Goal: Task Accomplishment & Management: Use online tool/utility

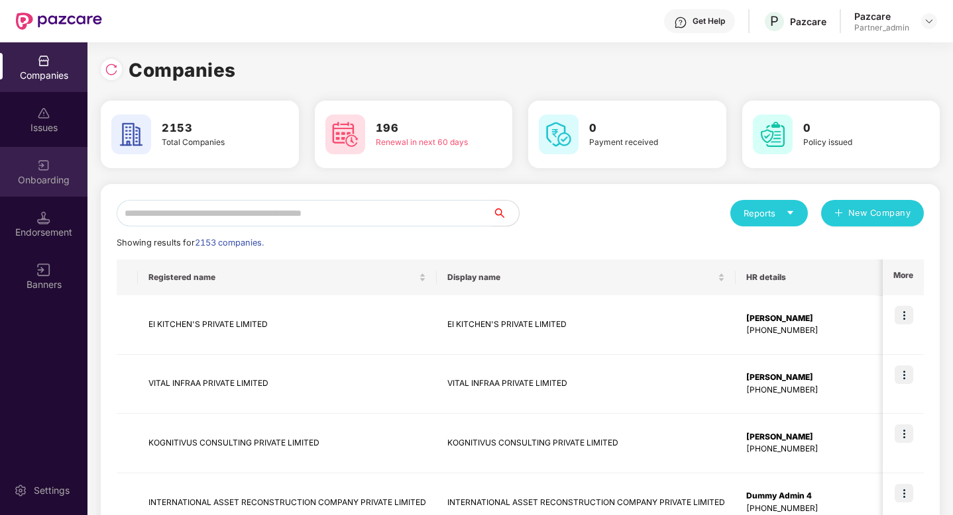
click at [34, 184] on div "Onboarding" at bounding box center [43, 180] width 87 height 13
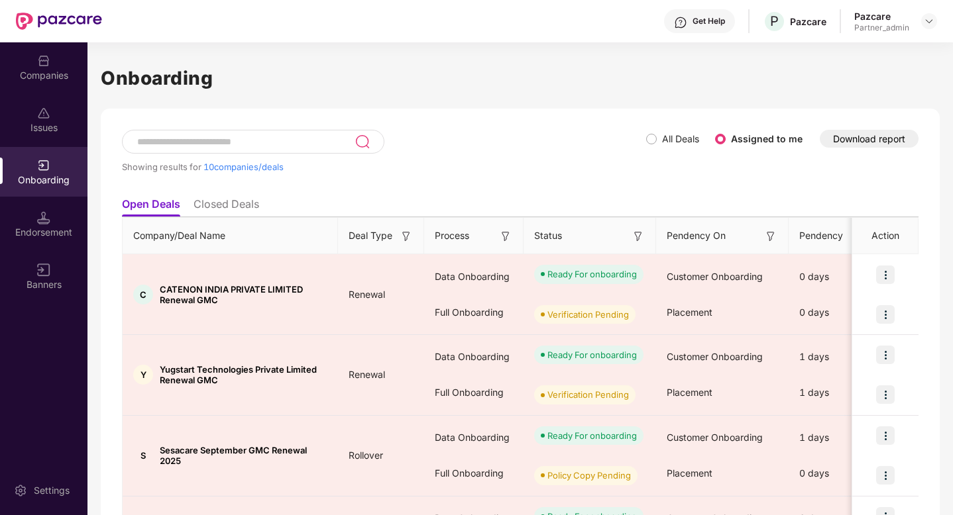
click at [658, 140] on span "All Deals" at bounding box center [681, 139] width 48 height 15
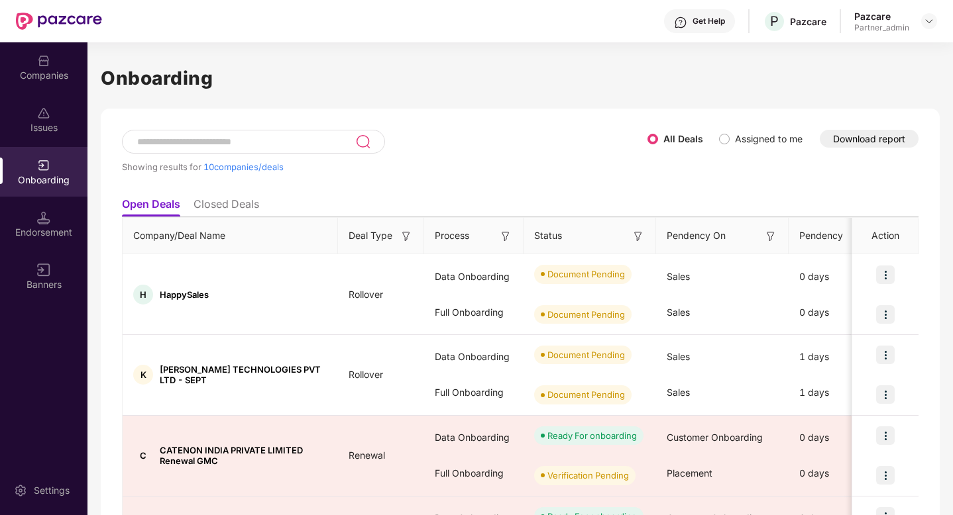
click at [853, 140] on button "Download report" at bounding box center [868, 139] width 99 height 18
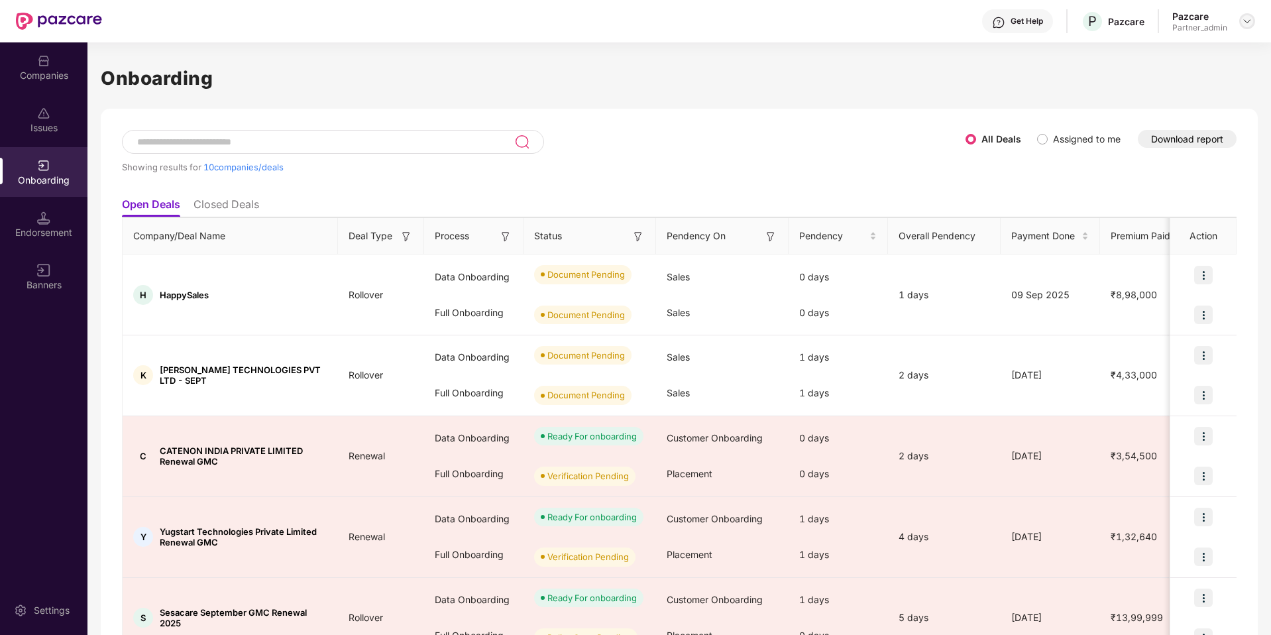
click at [952, 19] on div at bounding box center [1247, 21] width 16 height 16
click at [952, 109] on div "Logout" at bounding box center [1186, 104] width 172 height 26
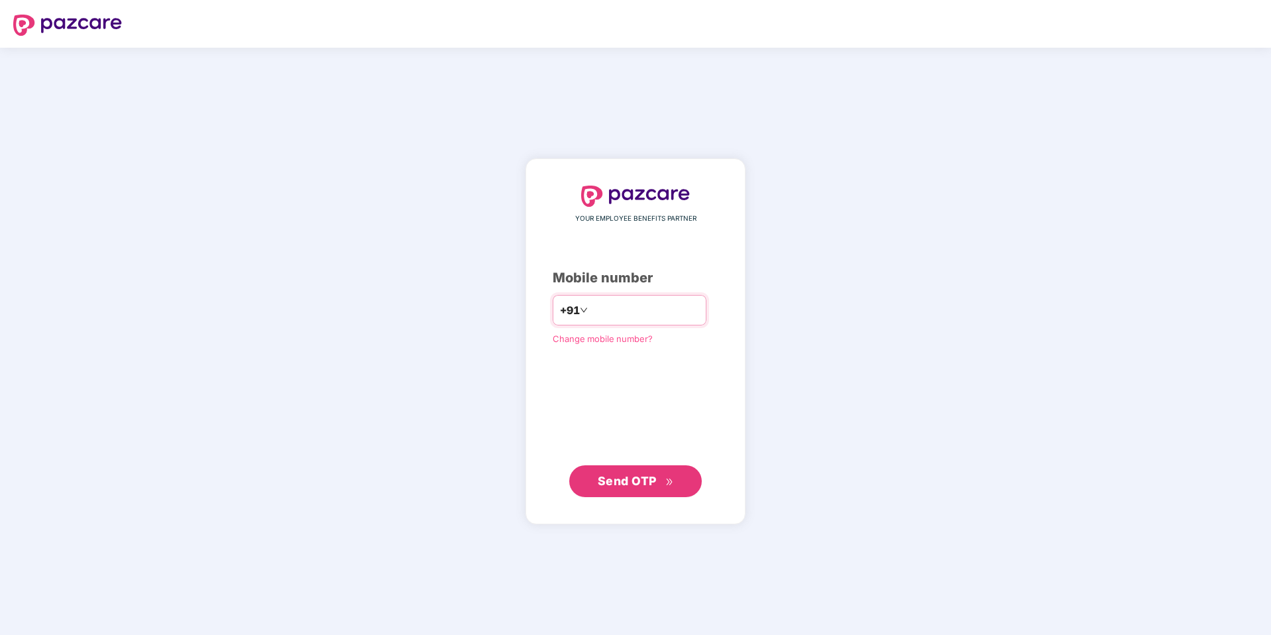
type input "**********"
click at [659, 486] on span "Send OTP" at bounding box center [636, 481] width 76 height 19
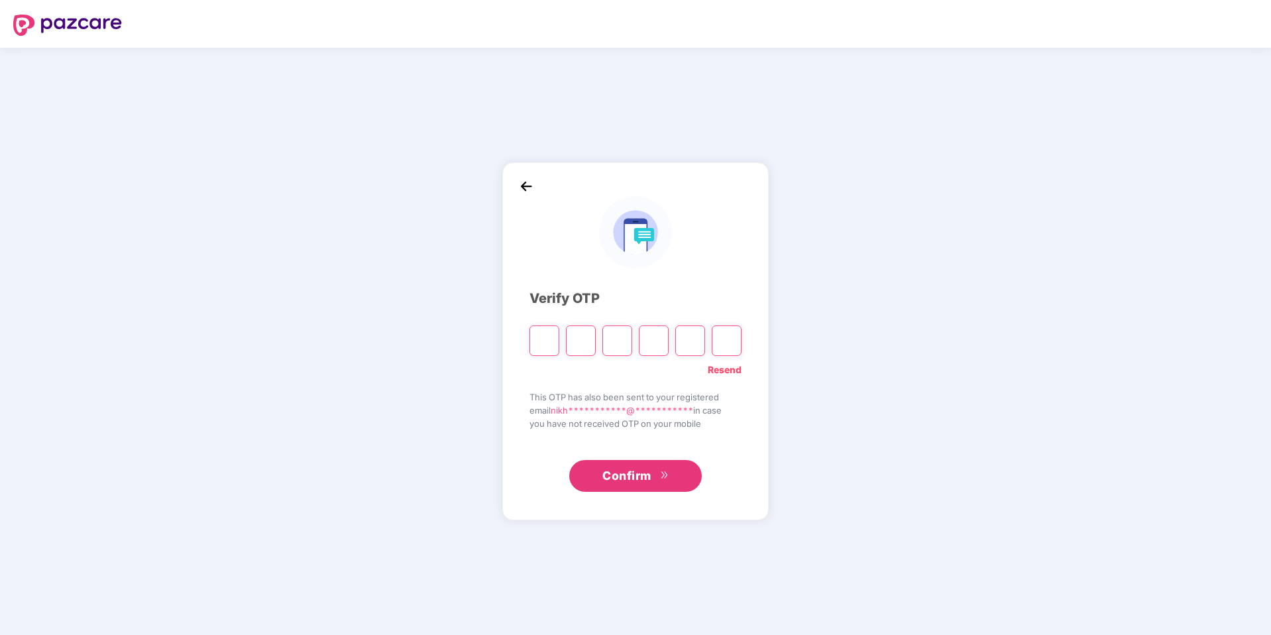
type input "*"
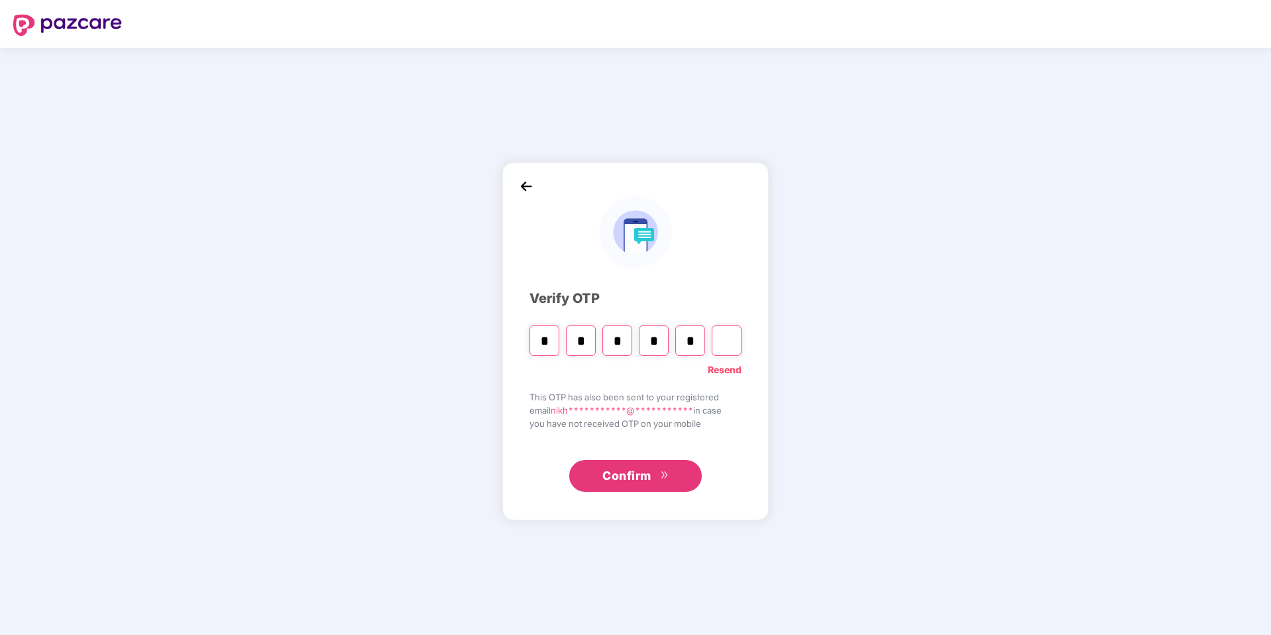
type input "*"
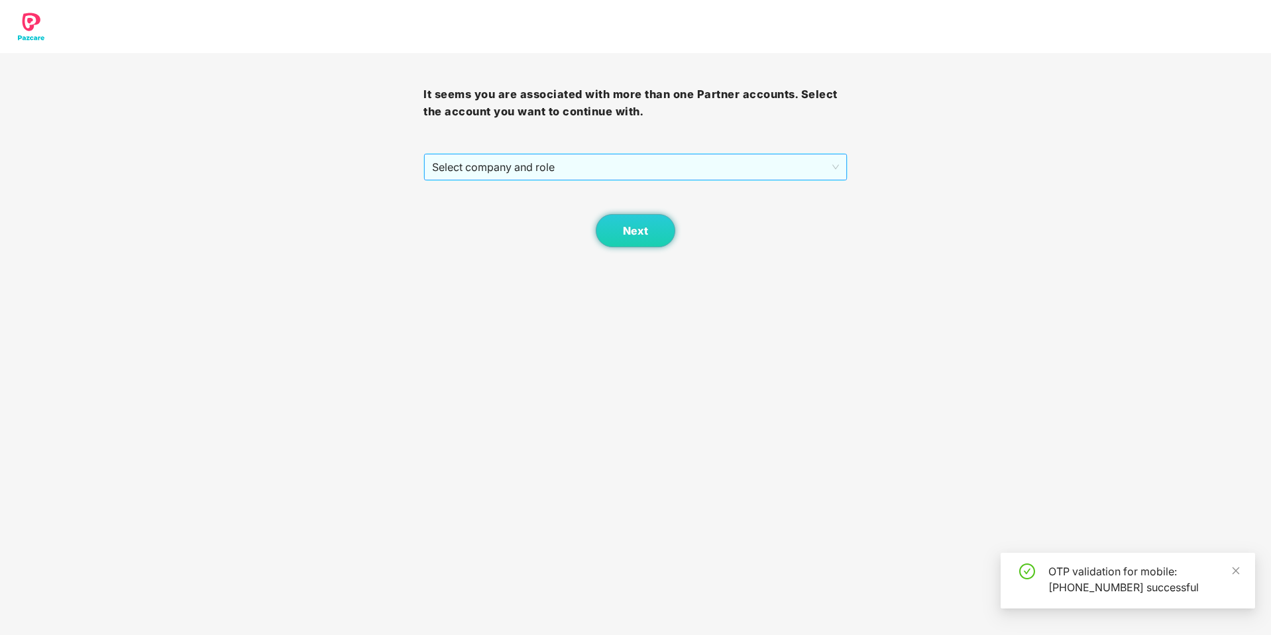
click at [665, 177] on span "Select company and role" at bounding box center [635, 166] width 406 height 25
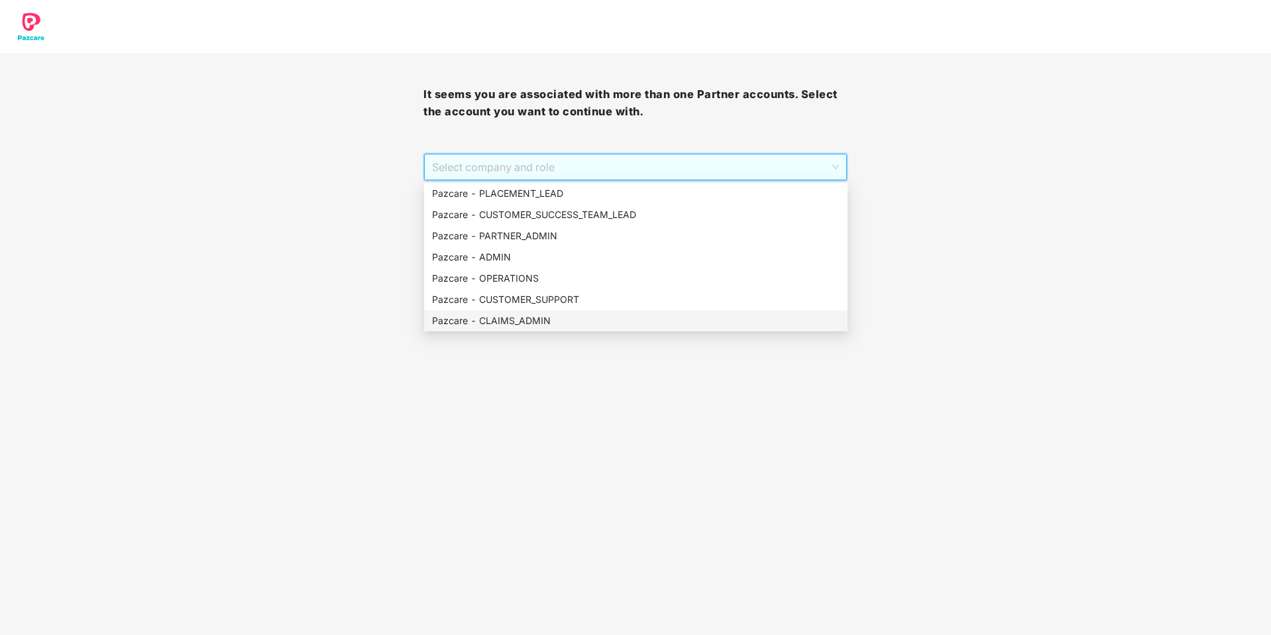
click at [728, 392] on body "It seems you are associated with more than one Partner accounts. Select the acc…" at bounding box center [635, 317] width 1271 height 635
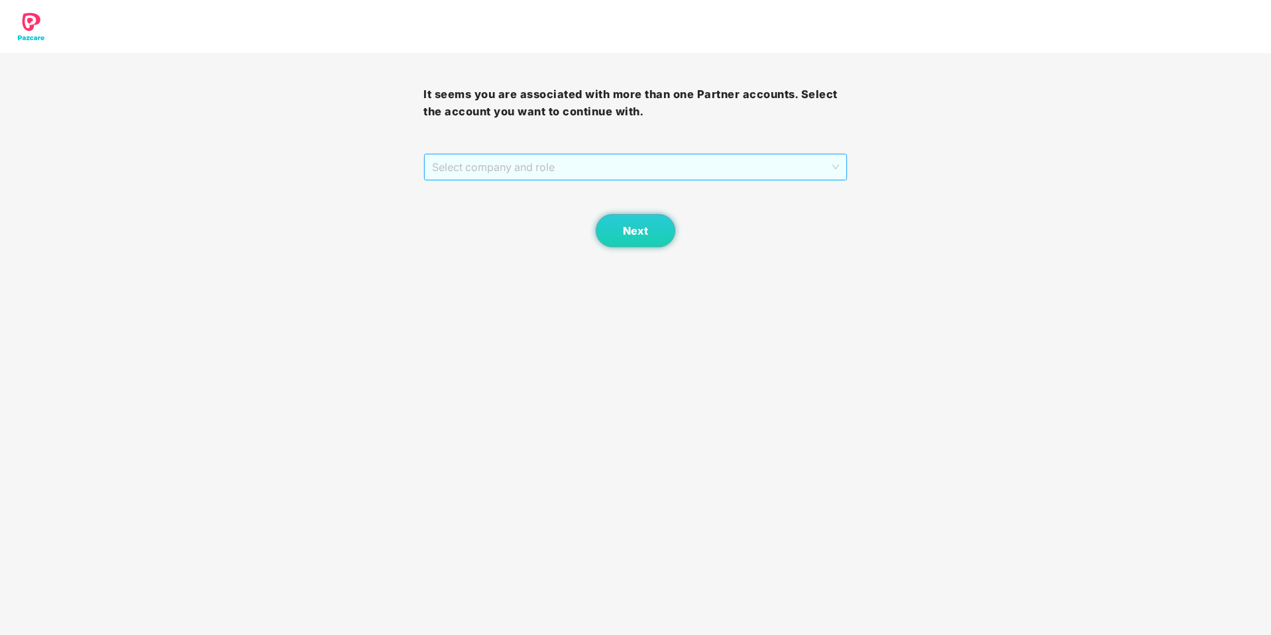
click at [550, 160] on span "Select company and role" at bounding box center [635, 166] width 406 height 25
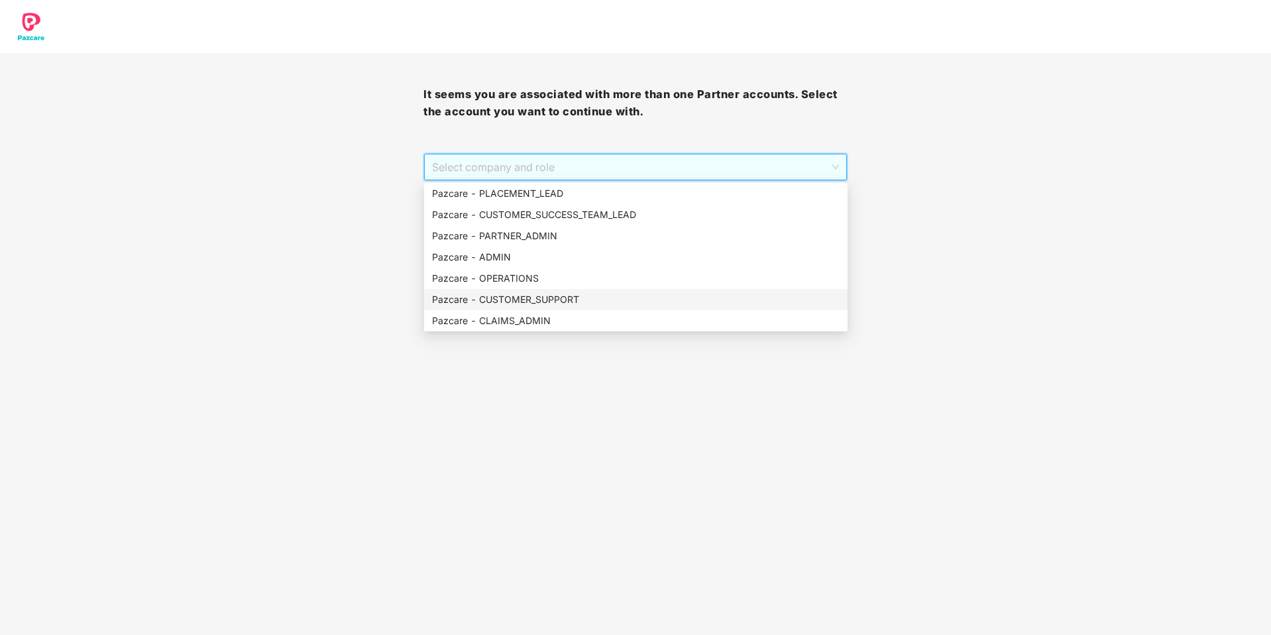
click at [503, 515] on body "It seems you are associated with more than one Partner accounts. Select the acc…" at bounding box center [635, 317] width 1271 height 635
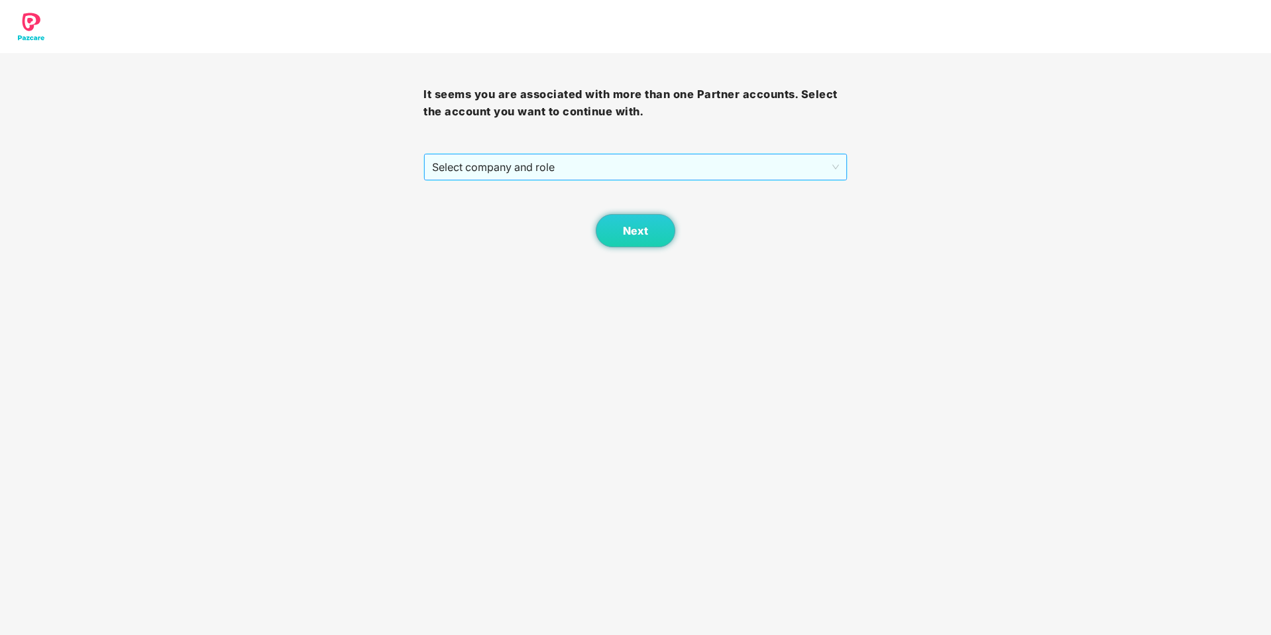
click at [564, 164] on span "Select company and role" at bounding box center [635, 166] width 406 height 25
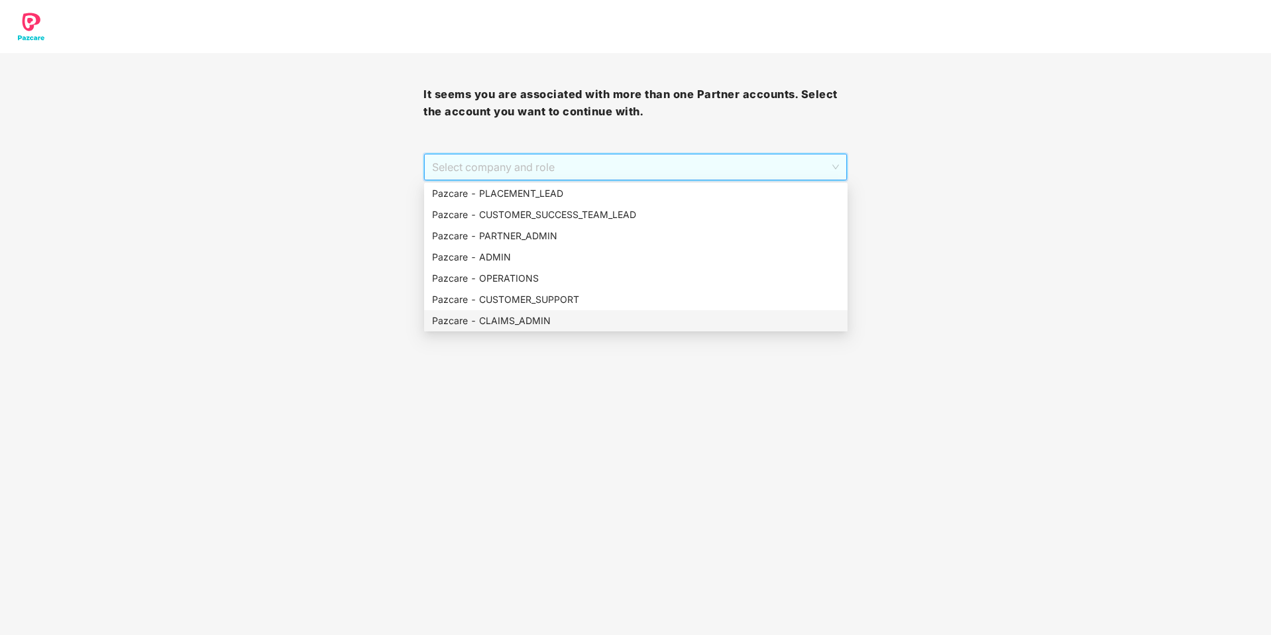
click at [659, 382] on body "It seems you are associated with more than one Partner accounts. Select the acc…" at bounding box center [635, 317] width 1271 height 635
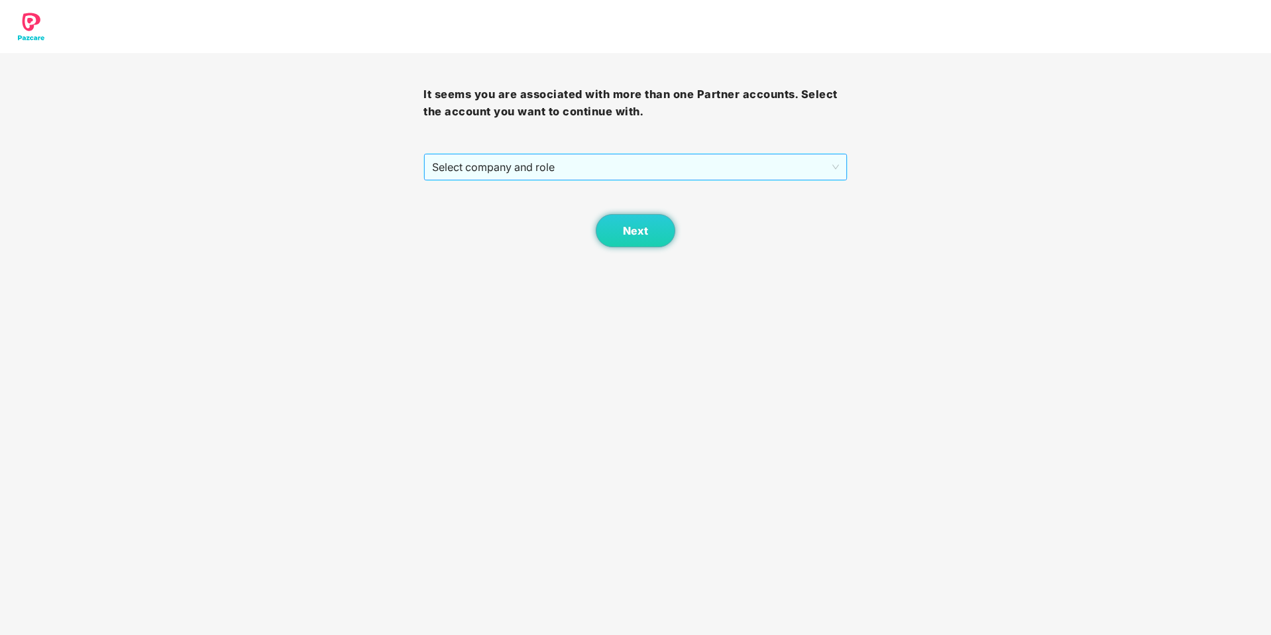
click at [688, 164] on span "Select company and role" at bounding box center [635, 166] width 406 height 25
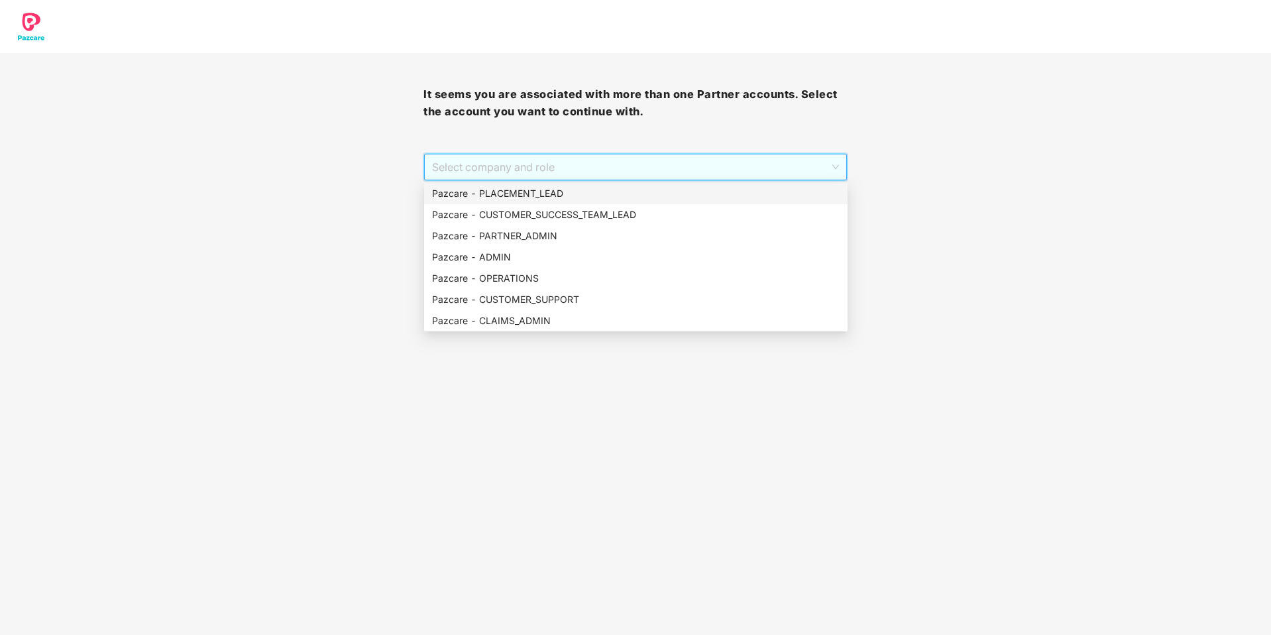
click at [588, 194] on div "Pazcare - PLACEMENT_LEAD" at bounding box center [635, 193] width 407 height 15
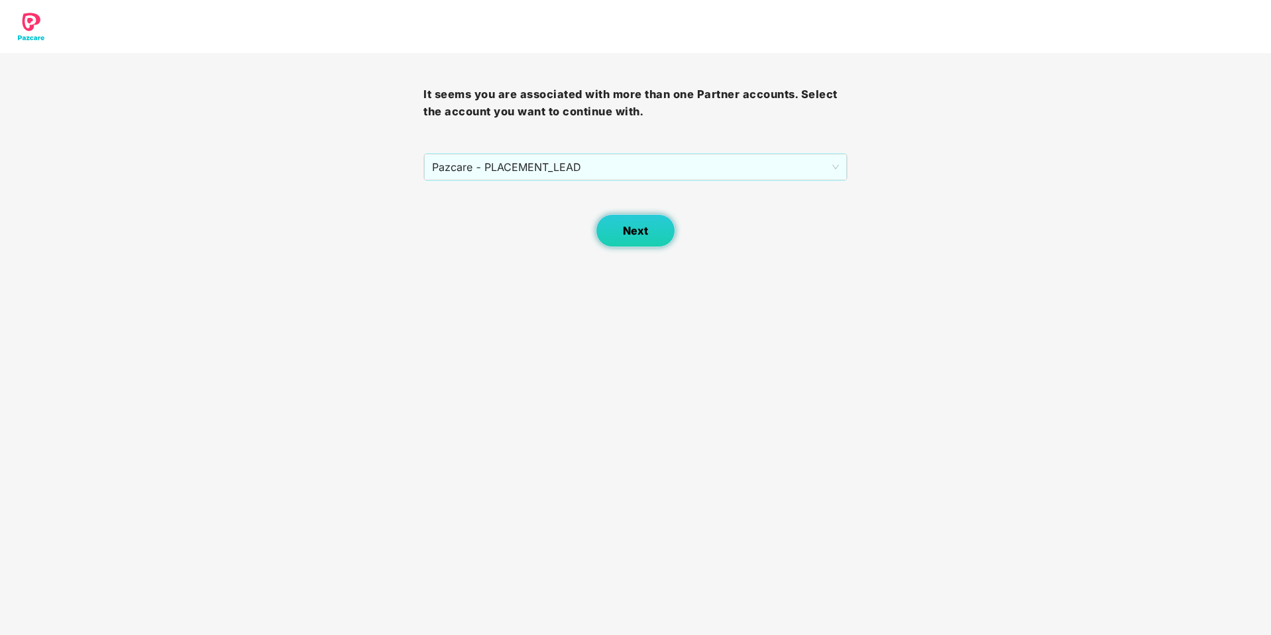
click at [615, 235] on button "Next" at bounding box center [635, 230] width 79 height 33
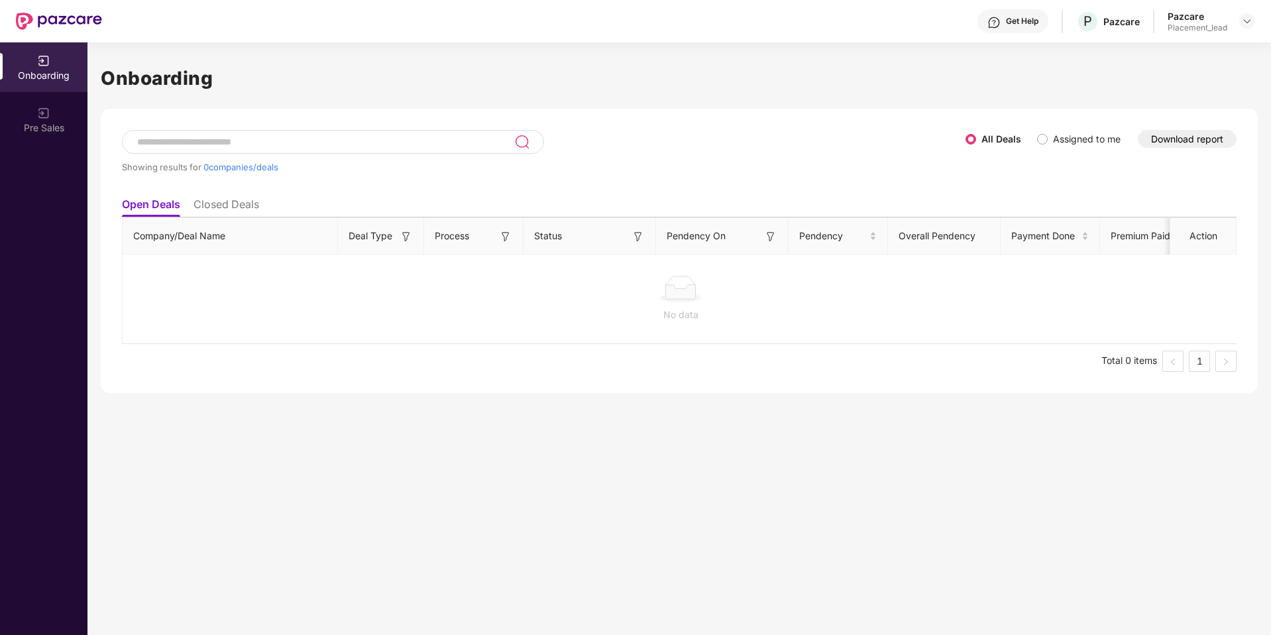
click at [256, 205] on li "Closed Deals" at bounding box center [226, 206] width 66 height 19
click at [154, 201] on li "Open Deals" at bounding box center [150, 206] width 57 height 19
click at [56, 137] on div "Pre Sales" at bounding box center [43, 120] width 87 height 50
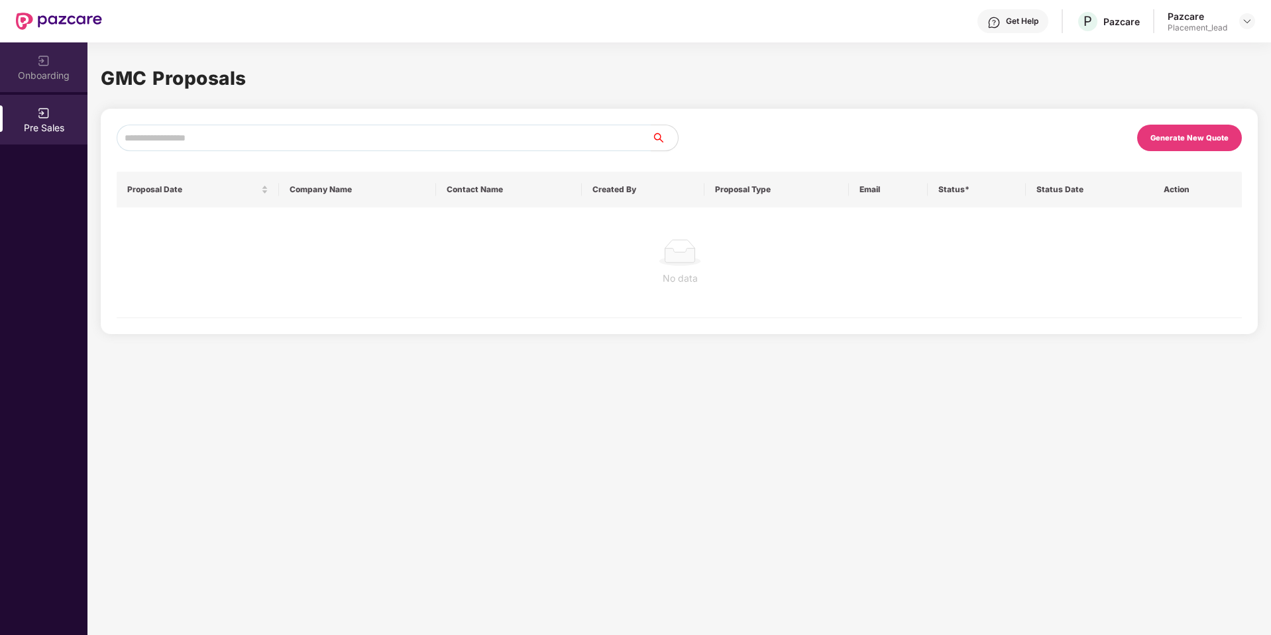
click at [57, 76] on div "Onboarding" at bounding box center [43, 75] width 87 height 13
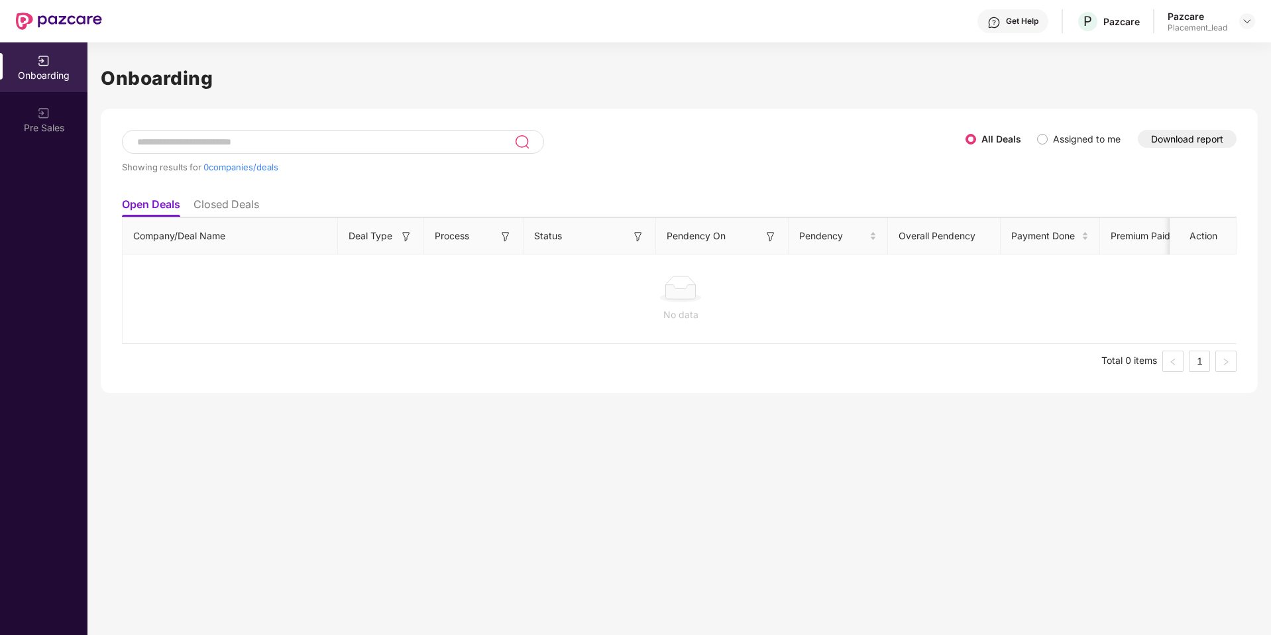
click at [244, 207] on li "Closed Deals" at bounding box center [226, 206] width 66 height 19
click at [979, 141] on span "All Deals" at bounding box center [999, 139] width 48 height 15
click at [1249, 18] on img at bounding box center [1247, 21] width 11 height 11
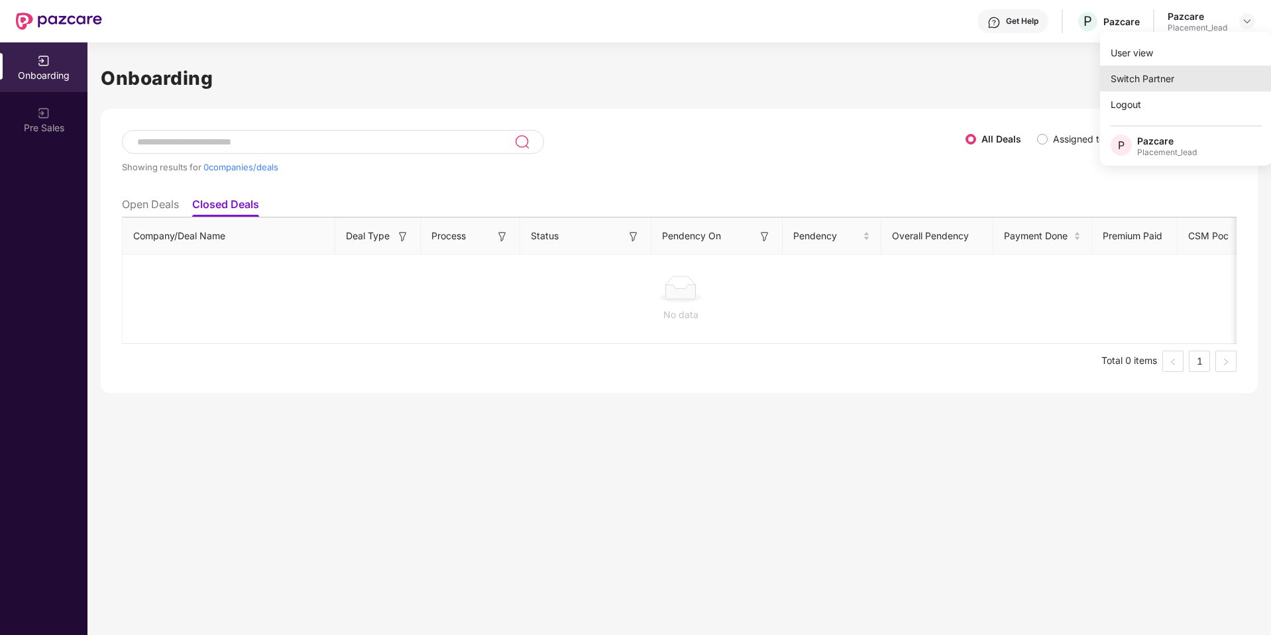
click at [1175, 79] on div "Switch Partner" at bounding box center [1186, 79] width 172 height 26
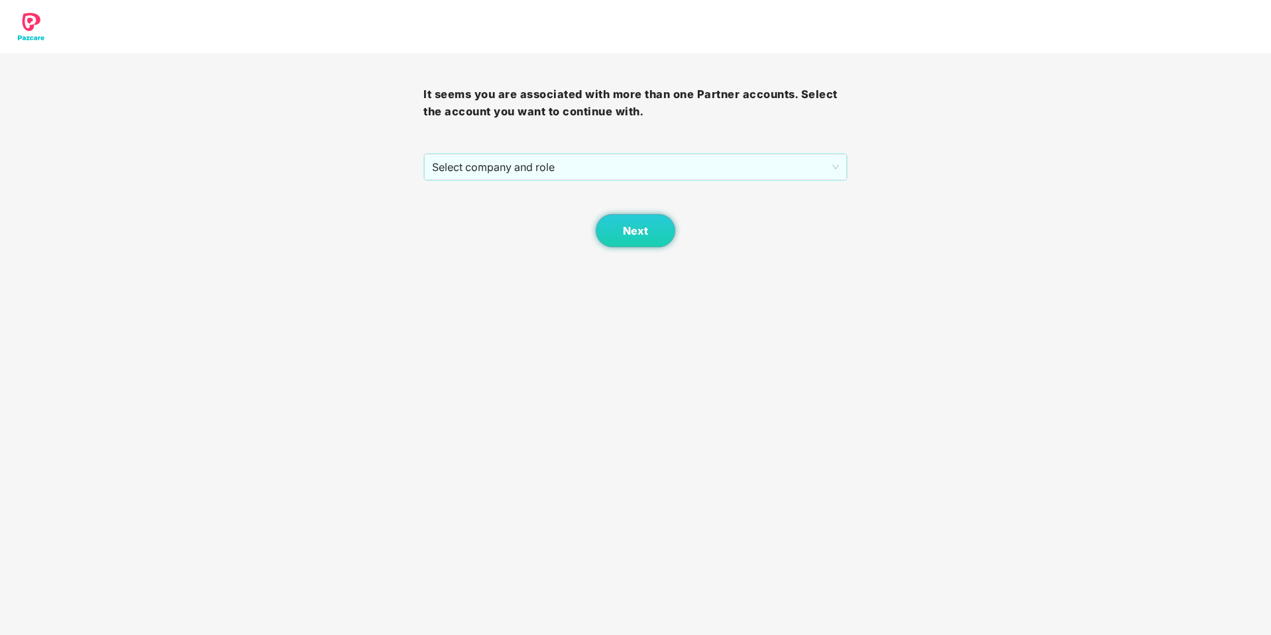
click at [851, 164] on div "It seems you are associated with more than one Partner accounts. Select the acc…" at bounding box center [635, 123] width 1271 height 247
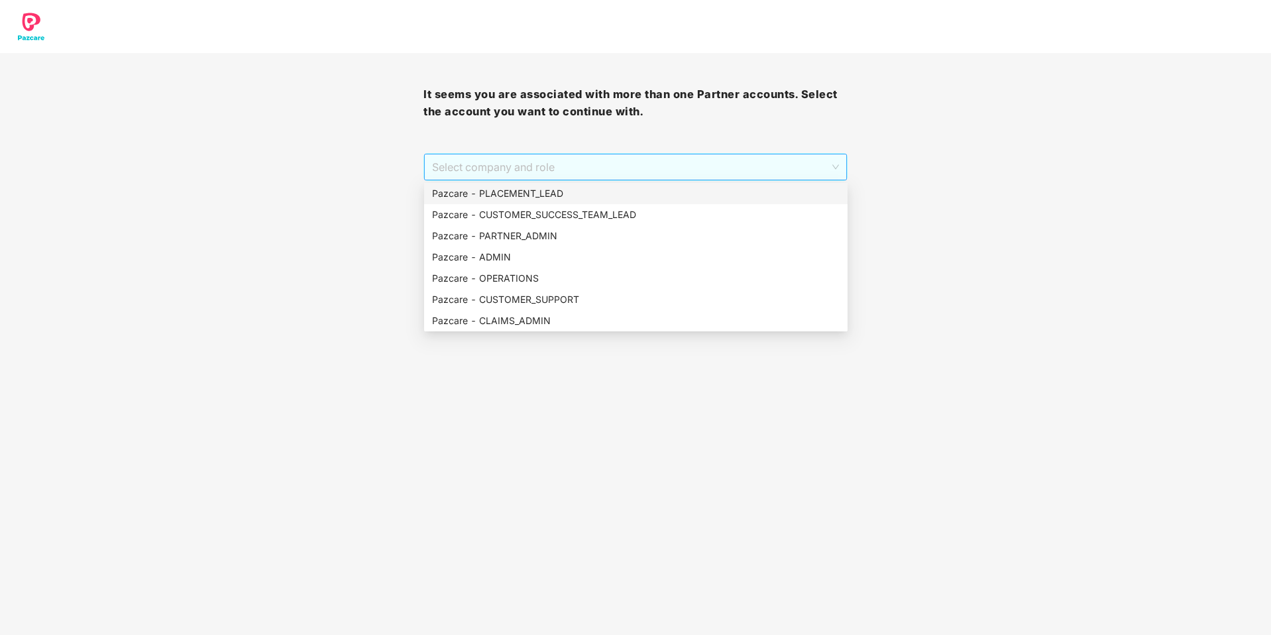
click at [814, 168] on span "Select company and role" at bounding box center [635, 166] width 406 height 25
click at [753, 213] on div "Pazcare - CUSTOMER_SUCCESS_TEAM_LEAD" at bounding box center [635, 214] width 407 height 15
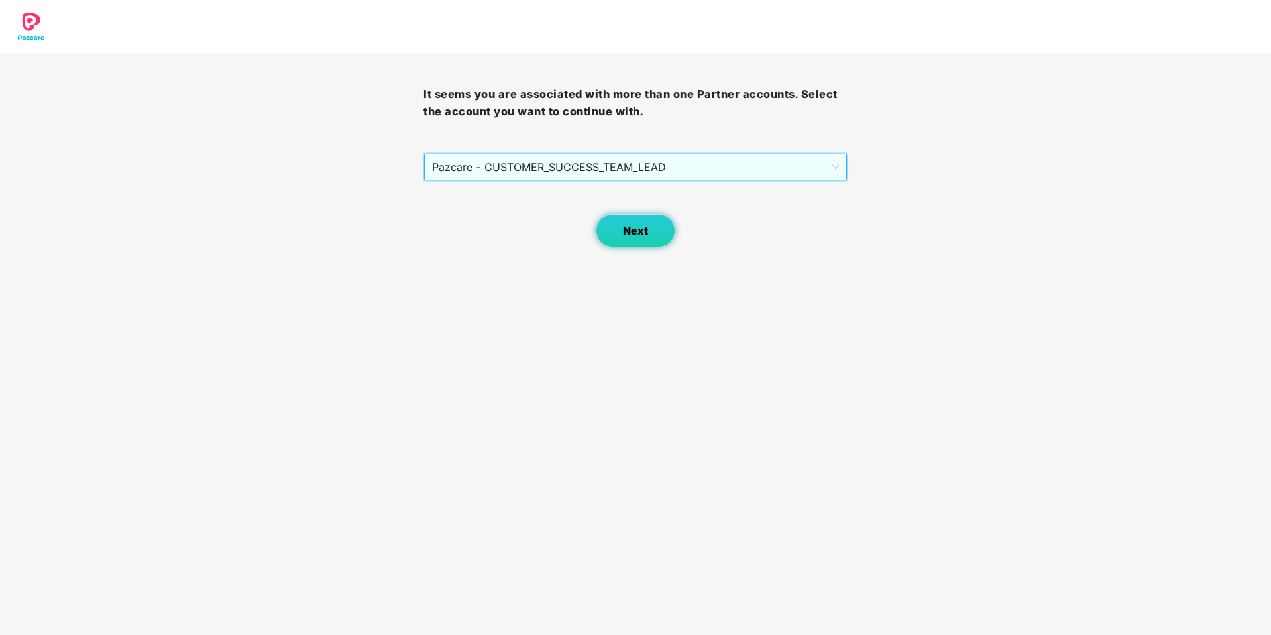
click at [659, 233] on button "Next" at bounding box center [635, 230] width 79 height 33
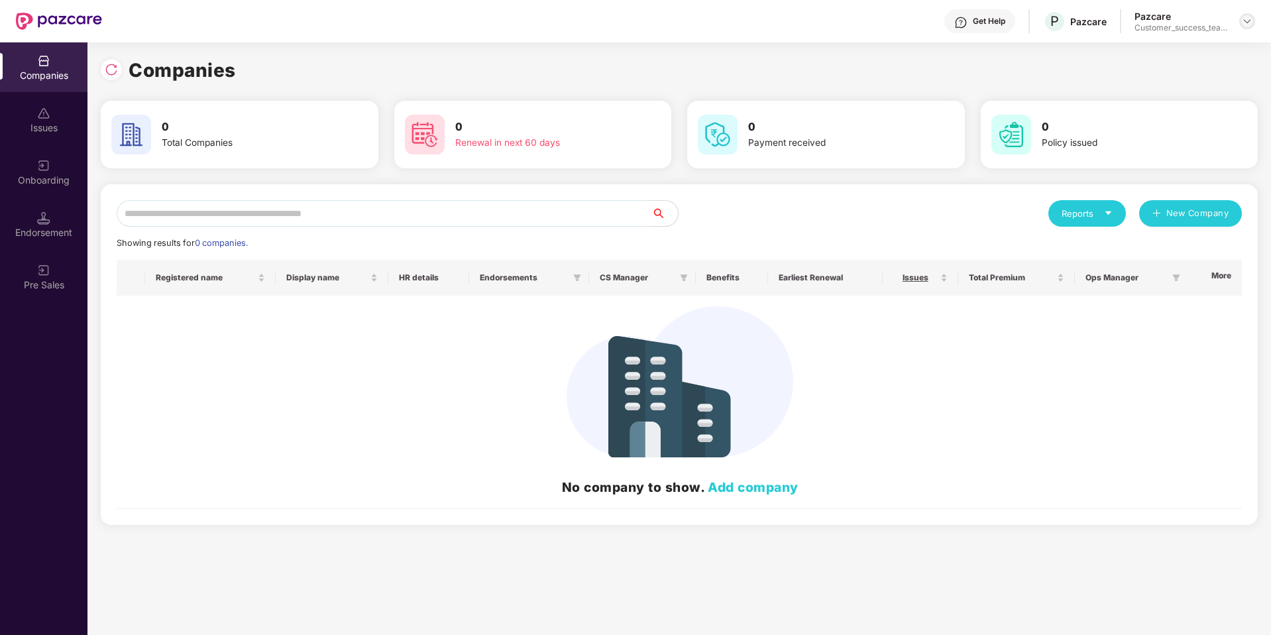
click at [1248, 23] on img at bounding box center [1247, 21] width 11 height 11
click at [1143, 81] on div "Switch Partner" at bounding box center [1186, 79] width 172 height 26
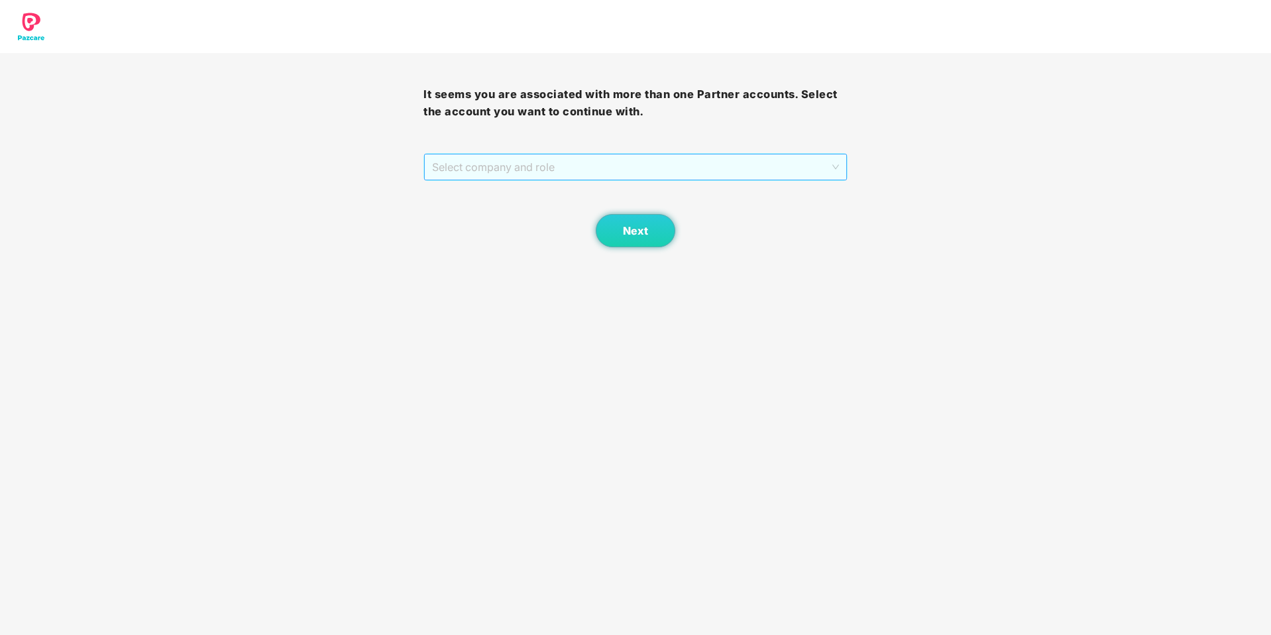
click at [789, 178] on span "Select company and role" at bounding box center [635, 166] width 406 height 25
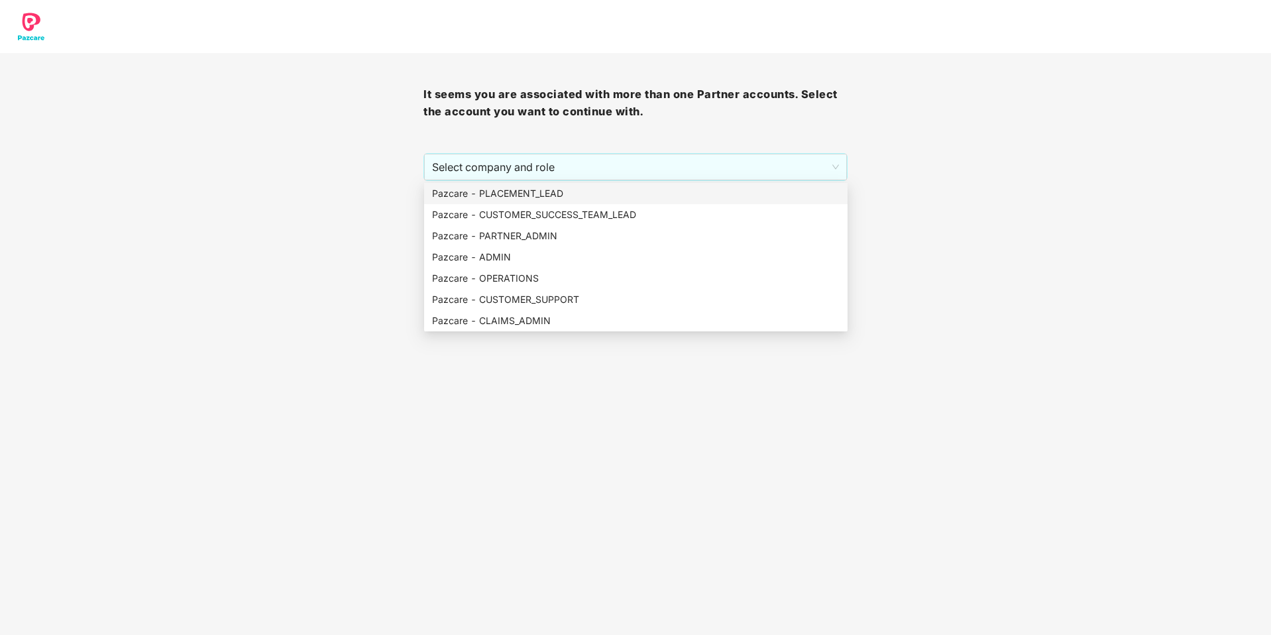
click at [965, 124] on div "It seems you are associated with more than one Partner accounts. Select the acc…" at bounding box center [635, 123] width 1271 height 247
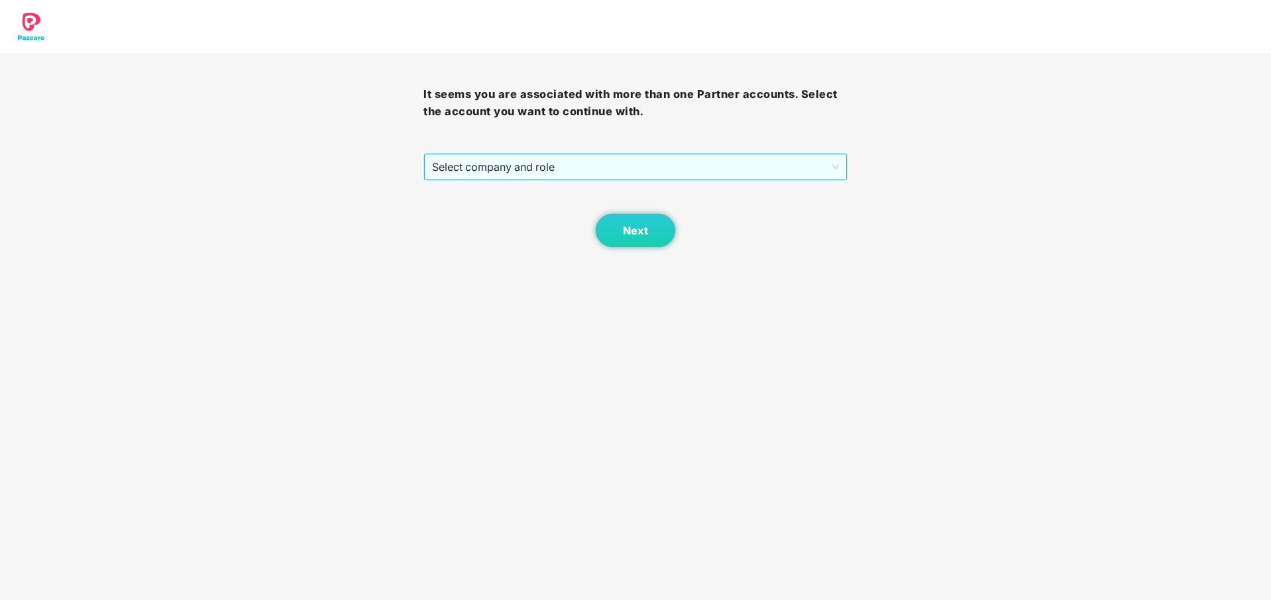
click at [571, 162] on span "Select company and role" at bounding box center [635, 166] width 406 height 25
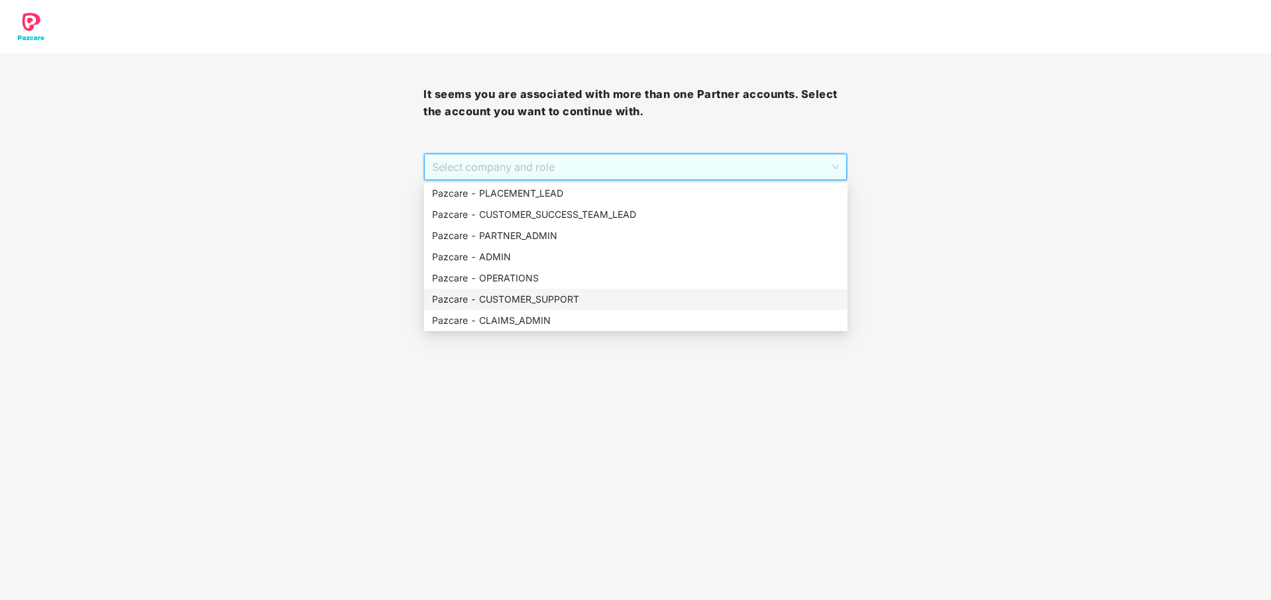
click at [785, 482] on body "It seems you are associated with more than one Partner accounts. Select the acc…" at bounding box center [635, 300] width 1271 height 600
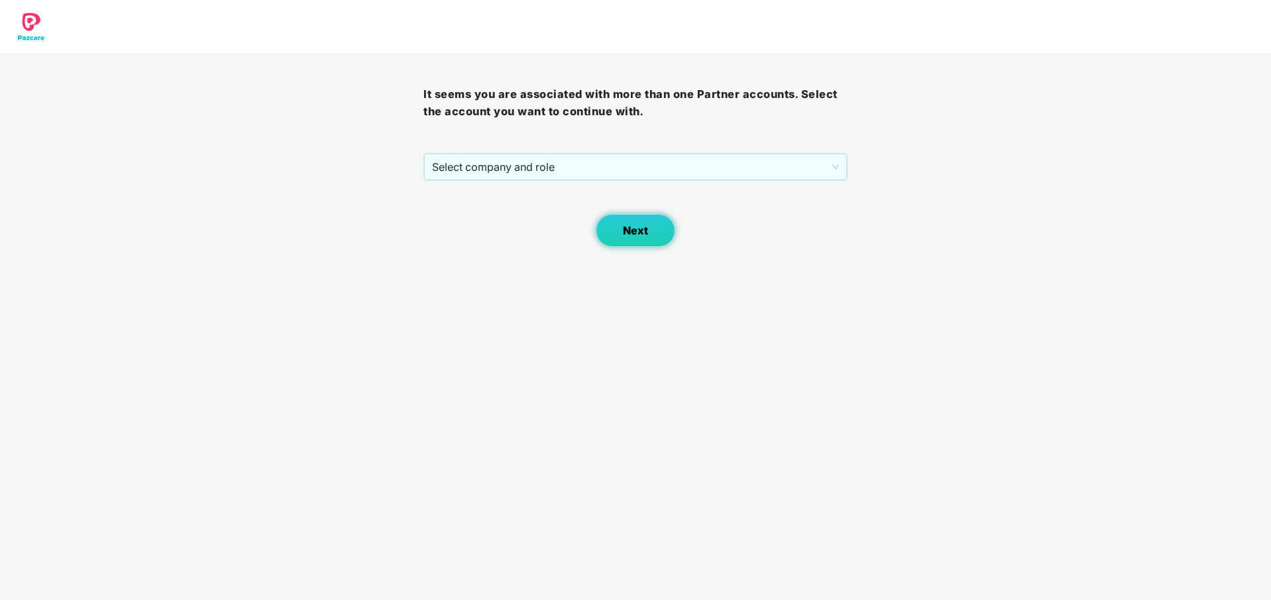
click at [617, 238] on button "Next" at bounding box center [635, 230] width 79 height 33
click at [658, 174] on span "Select company and role" at bounding box center [635, 166] width 406 height 25
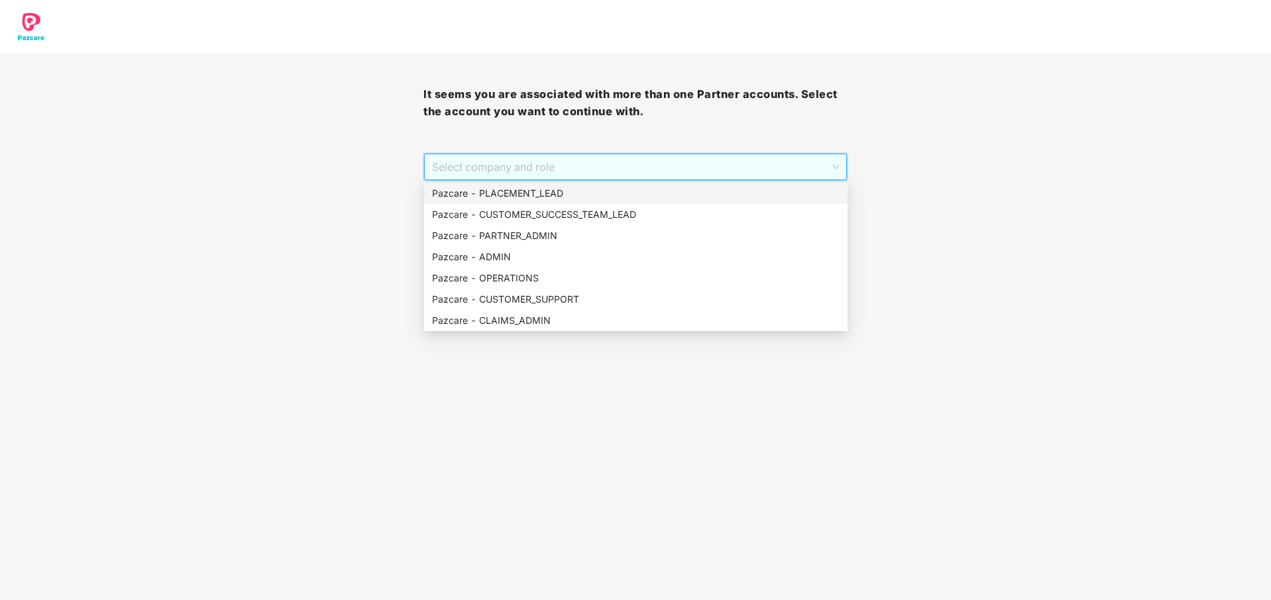
click at [554, 190] on div "Pazcare - PLACEMENT_LEAD" at bounding box center [635, 193] width 407 height 15
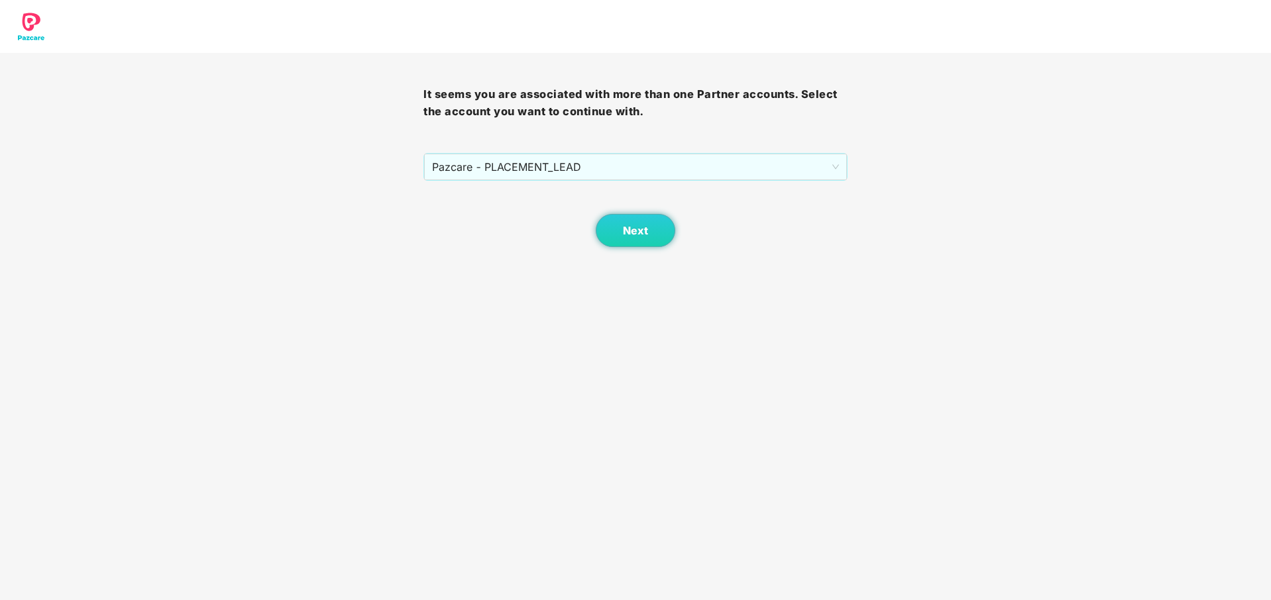
click at [594, 238] on div "Next" at bounding box center [634, 214] width 423 height 66
click at [630, 240] on button "Next" at bounding box center [635, 230] width 79 height 33
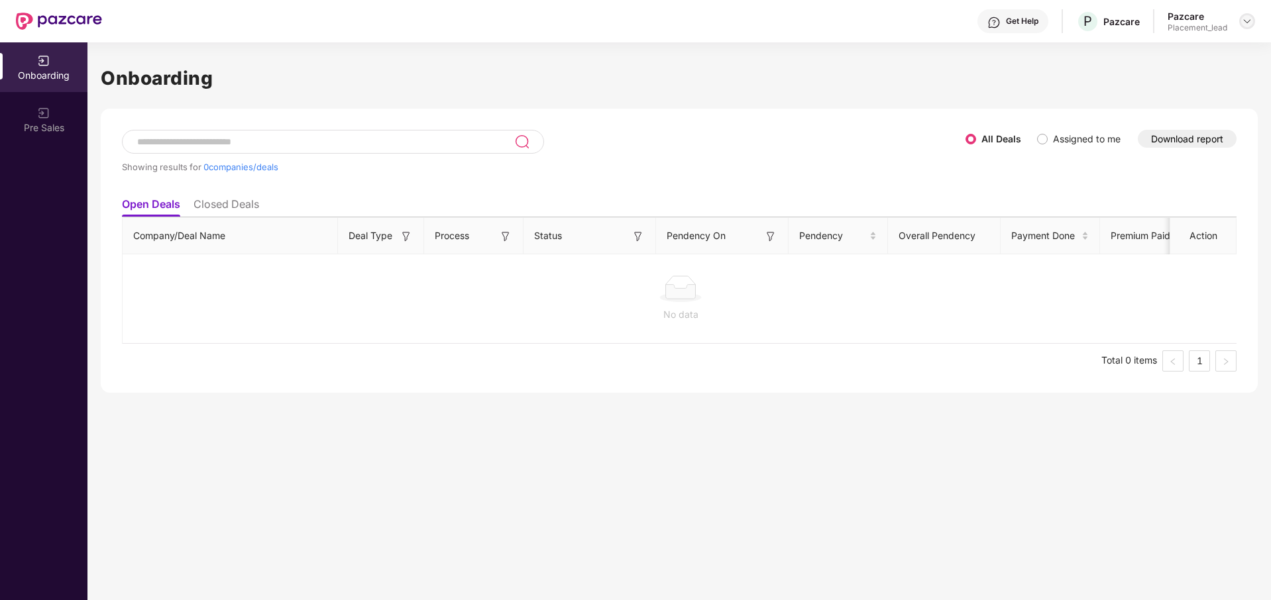
click at [1251, 19] on img at bounding box center [1247, 21] width 11 height 11
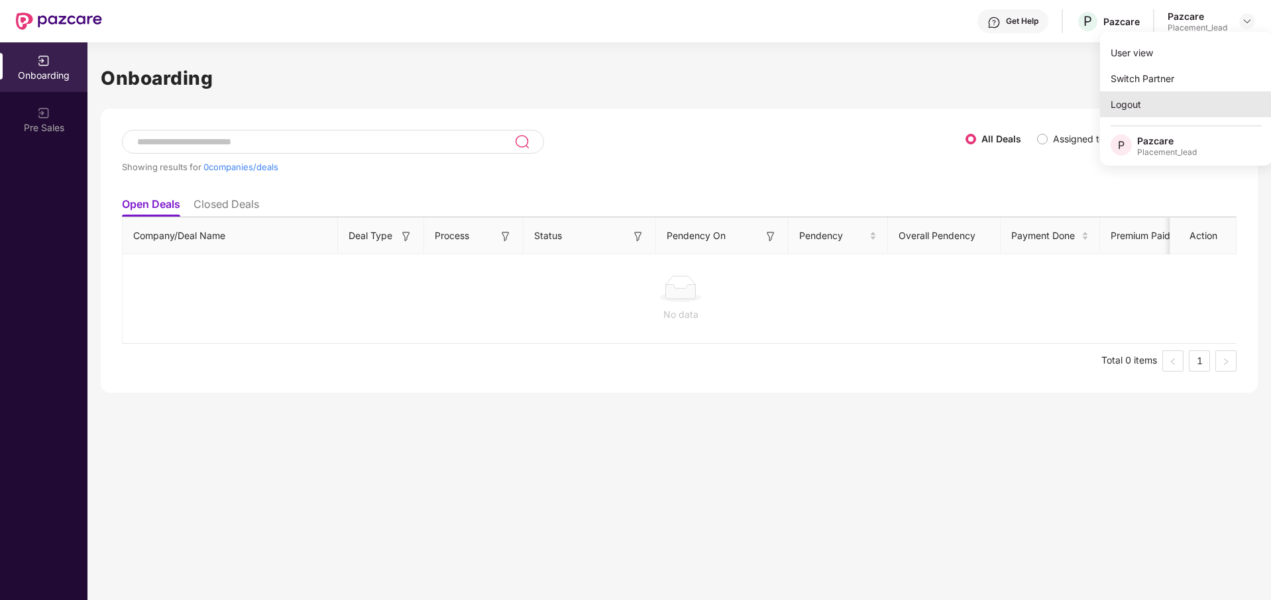
click at [1177, 94] on div "Logout" at bounding box center [1186, 104] width 172 height 26
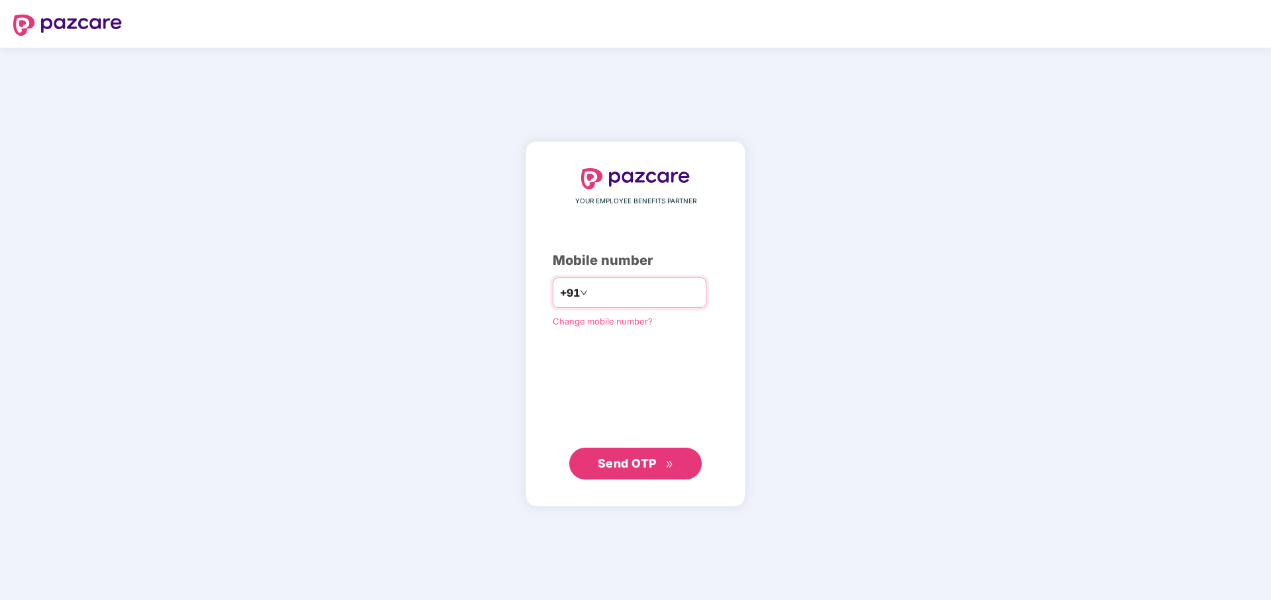
click at [667, 296] on input "number" at bounding box center [644, 292] width 109 height 21
type input "**********"
click at [634, 476] on button "Send OTP" at bounding box center [635, 463] width 132 height 32
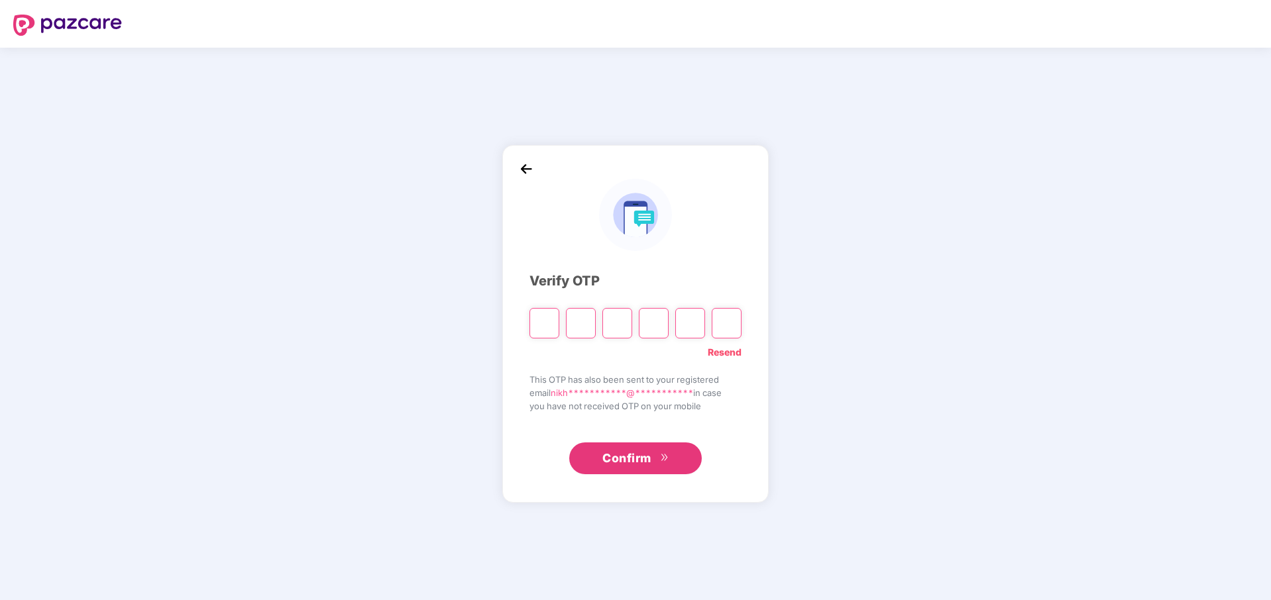
type input "*"
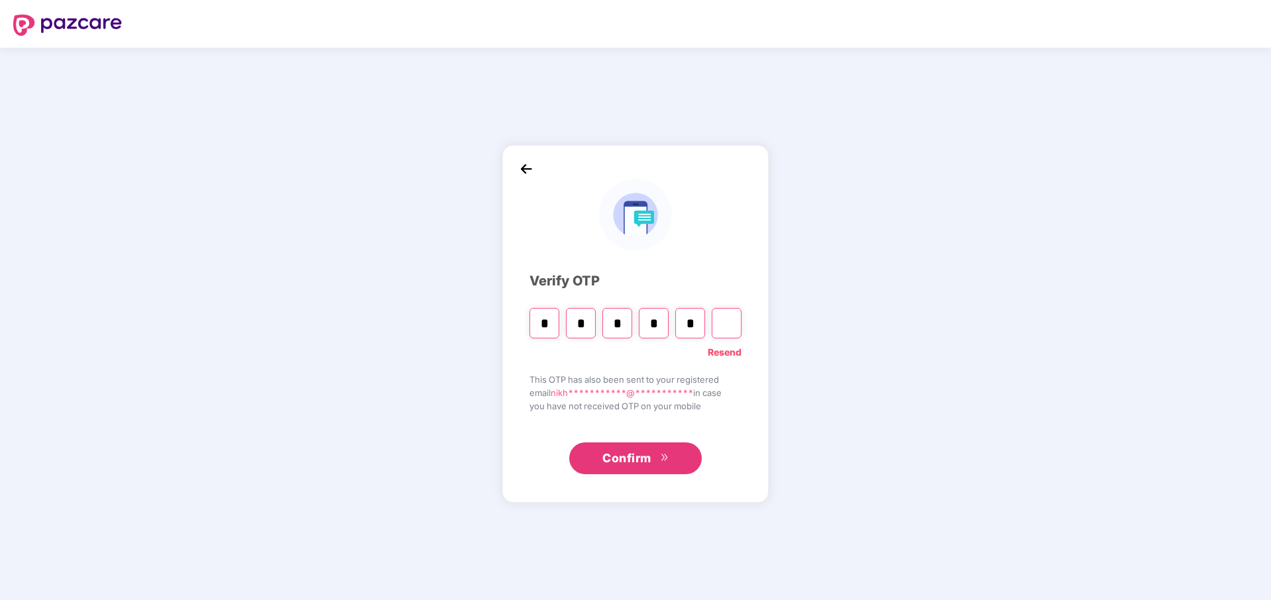
type input "*"
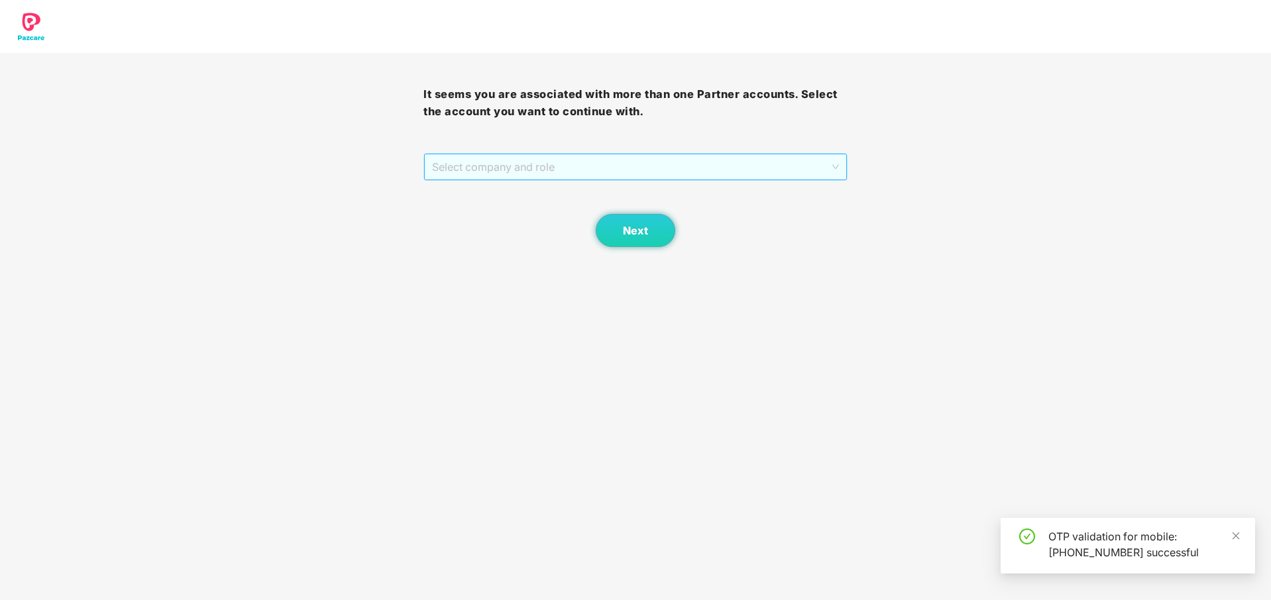
click at [625, 168] on span "Select company and role" at bounding box center [635, 166] width 406 height 25
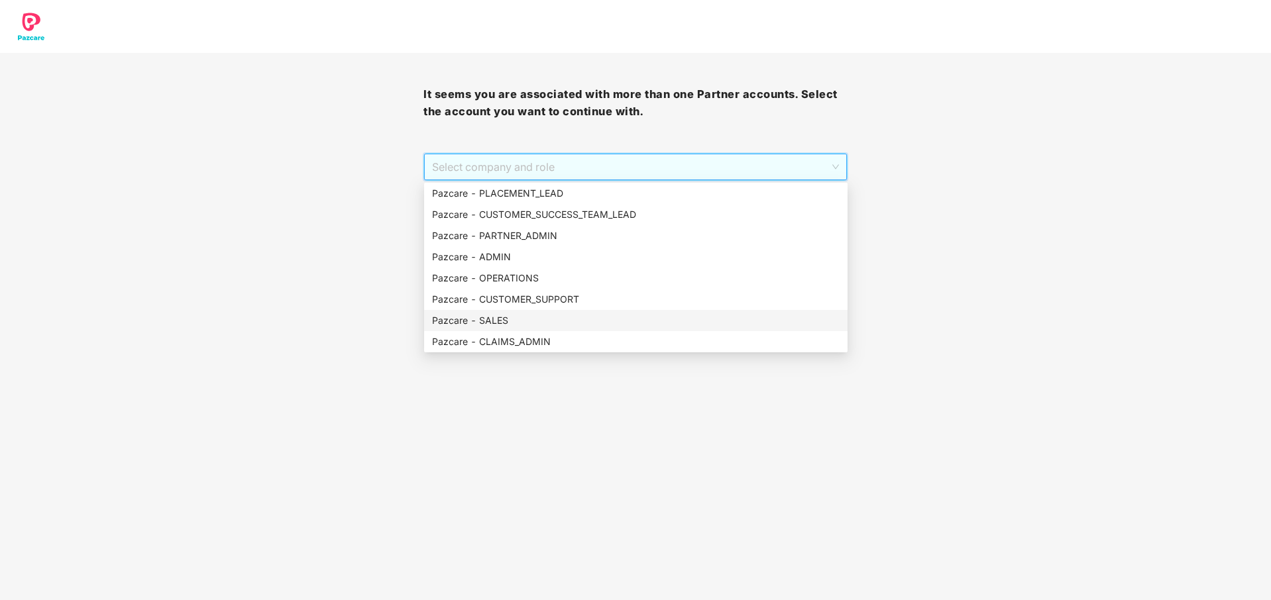
click at [653, 313] on div "Pazcare - SALES" at bounding box center [635, 320] width 423 height 21
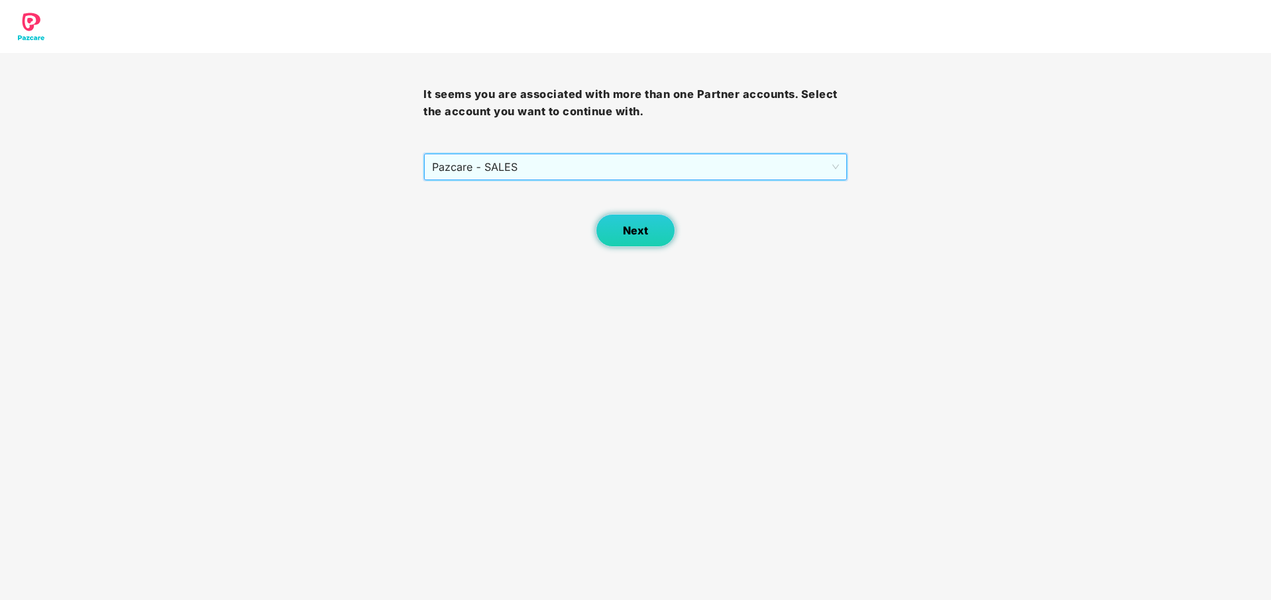
click at [623, 230] on span "Next" at bounding box center [635, 231] width 25 height 13
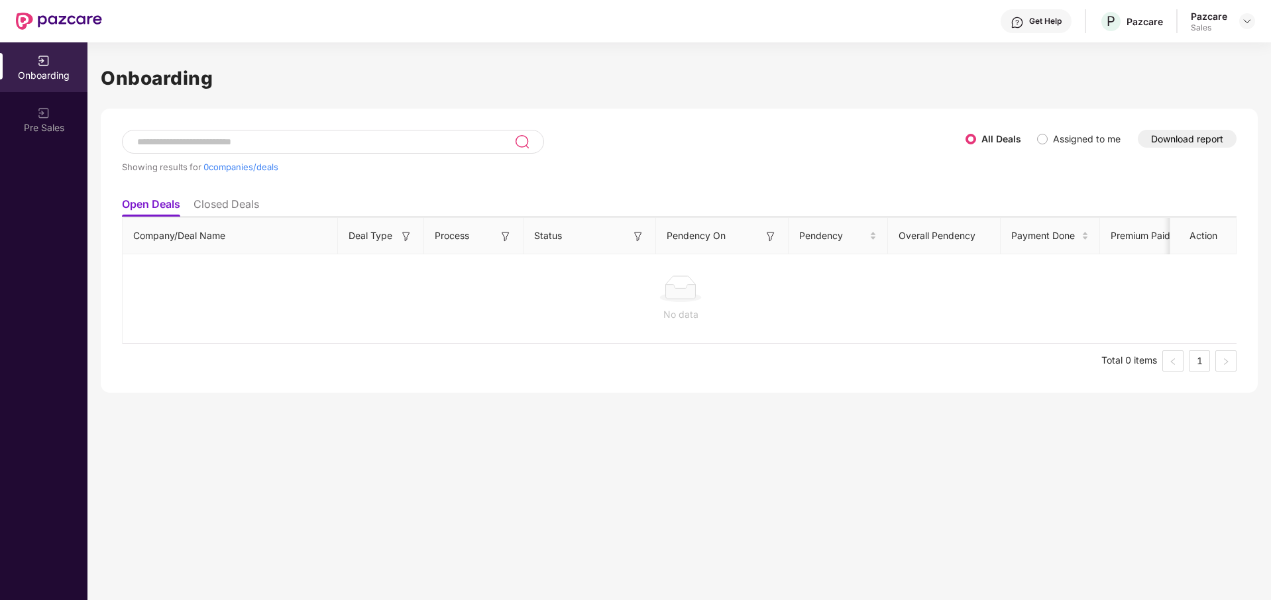
click at [239, 199] on li "Closed Deals" at bounding box center [226, 206] width 66 height 19
click at [150, 201] on li "Open Deals" at bounding box center [150, 206] width 57 height 19
click at [57, 124] on div "Pre Sales" at bounding box center [43, 127] width 87 height 13
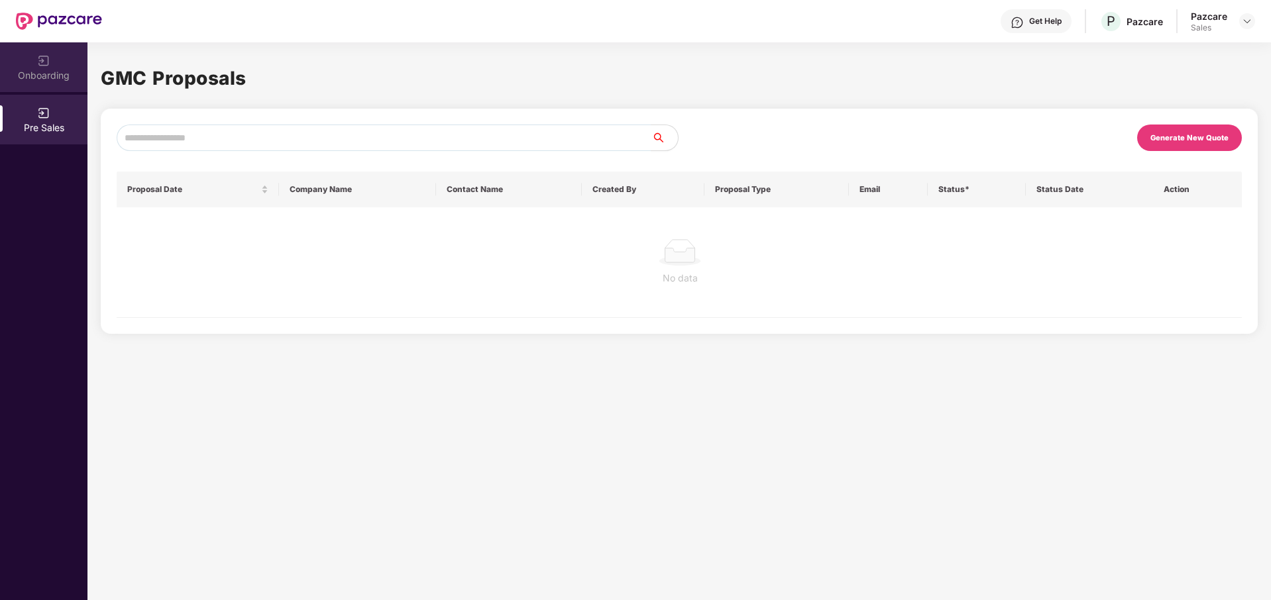
click at [52, 72] on div "Onboarding" at bounding box center [43, 75] width 87 height 13
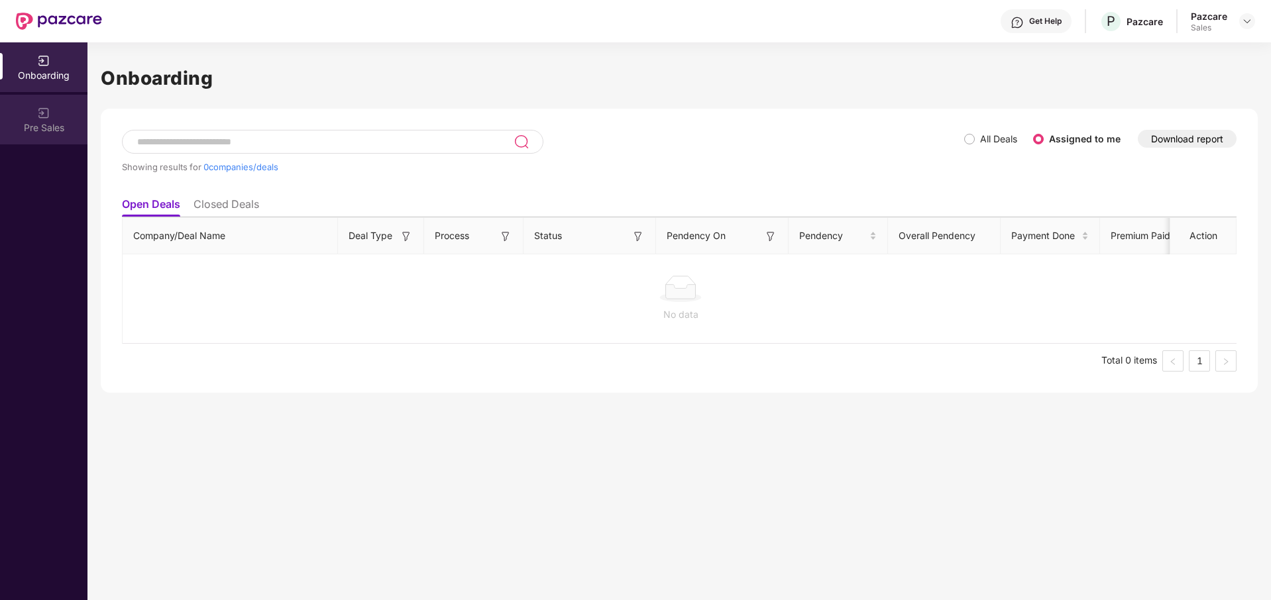
click at [45, 125] on div "Pre Sales" at bounding box center [43, 127] width 87 height 13
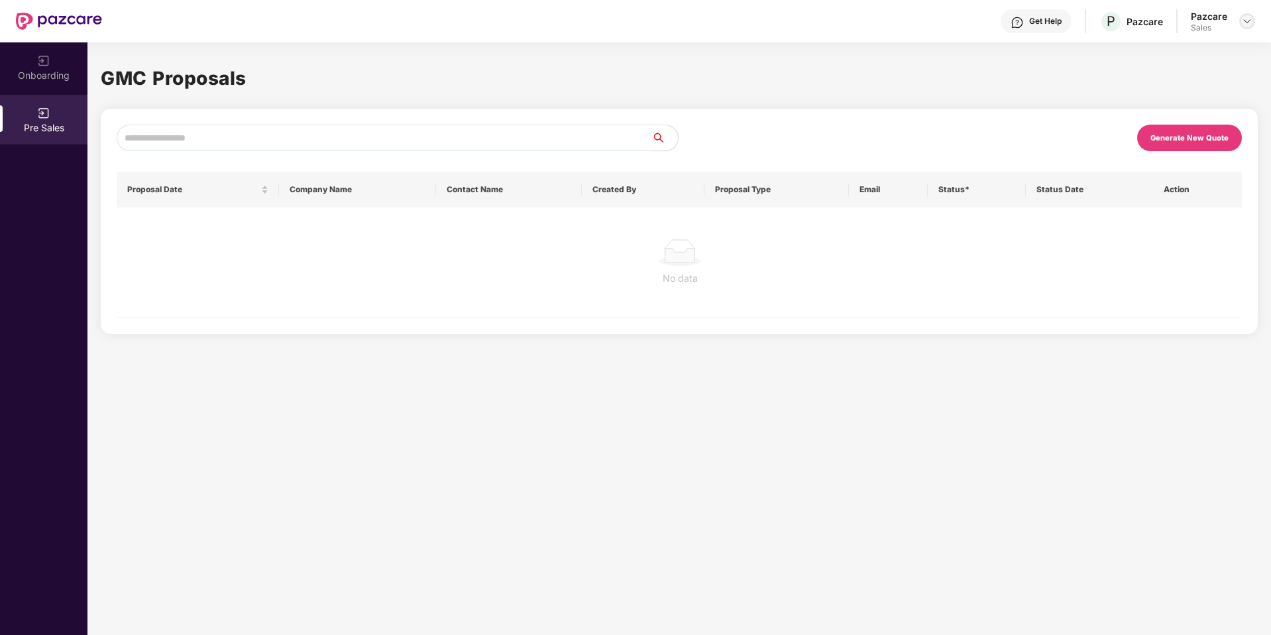
click at [1250, 18] on img at bounding box center [1247, 21] width 11 height 11
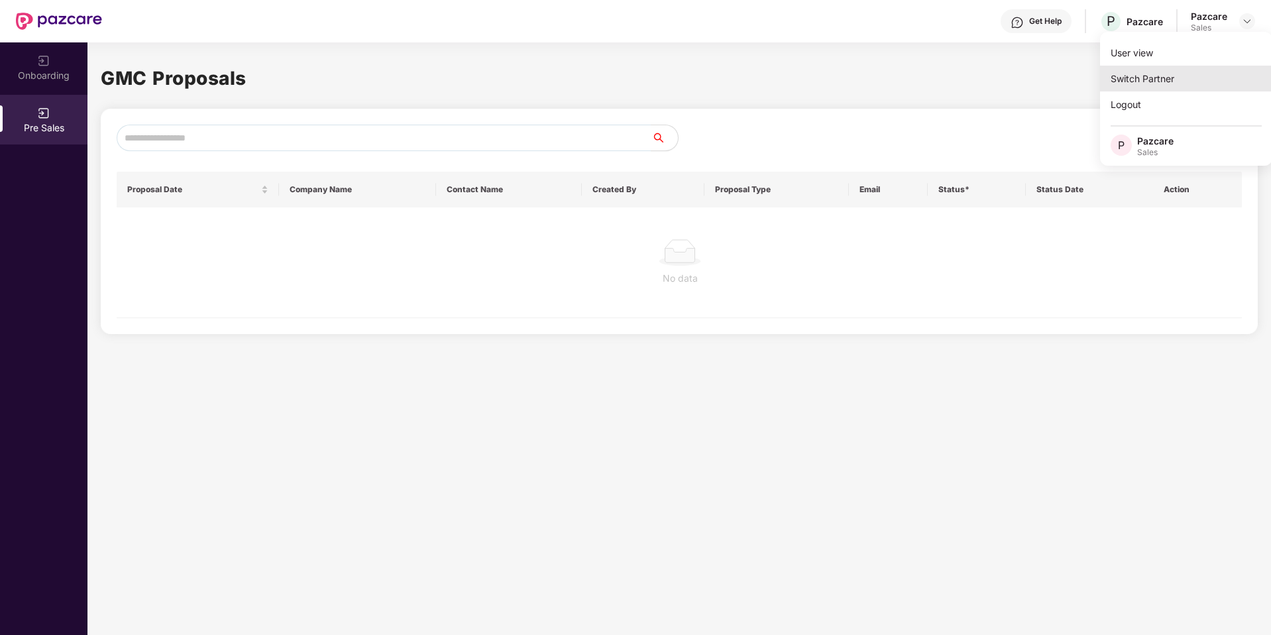
click at [1155, 77] on div "Switch Partner" at bounding box center [1186, 79] width 172 height 26
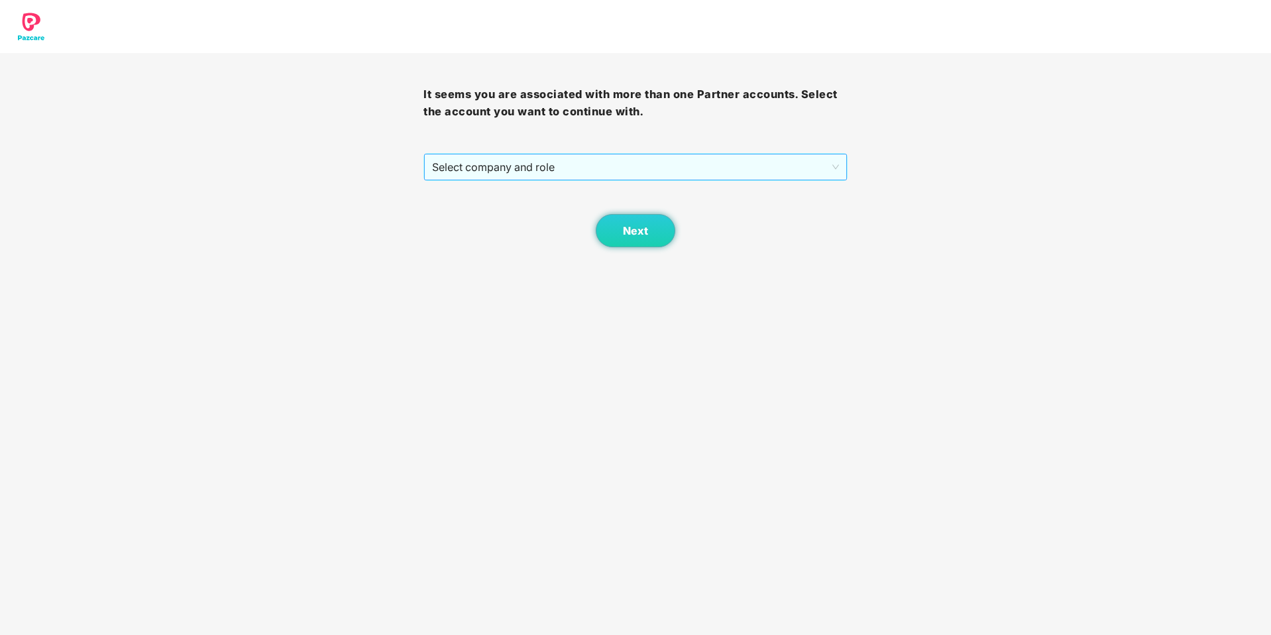
click at [635, 166] on span "Select company and role" at bounding box center [635, 166] width 406 height 25
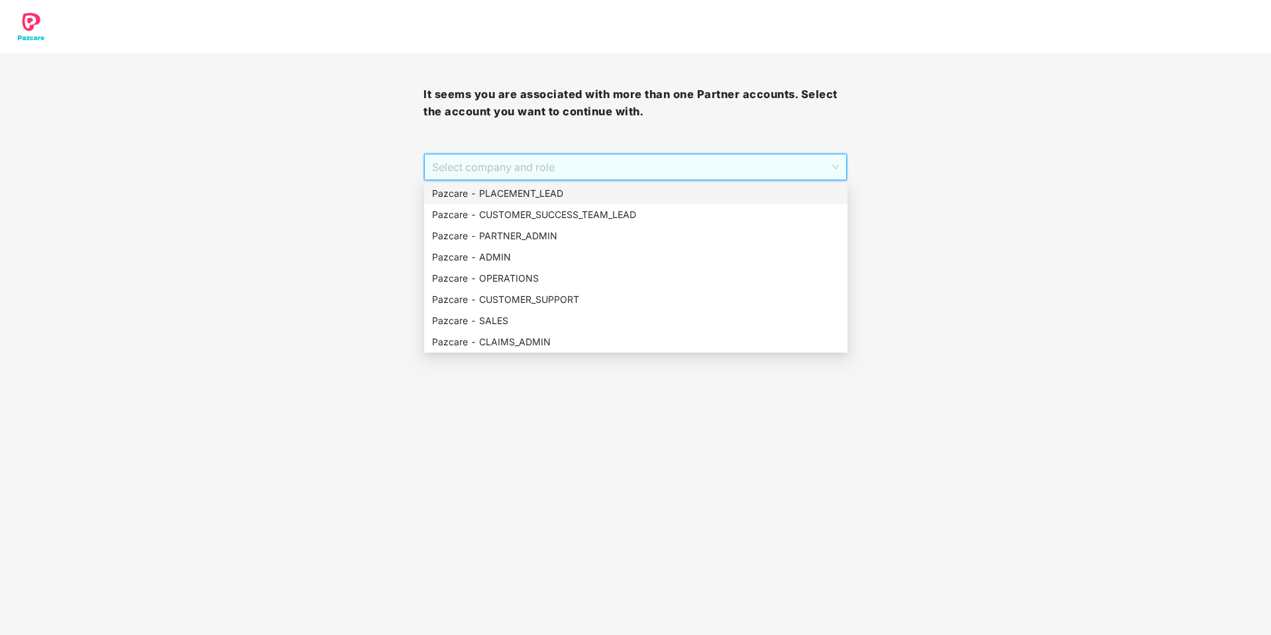
click at [580, 189] on div "Pazcare - PLACEMENT_LEAD" at bounding box center [635, 193] width 407 height 15
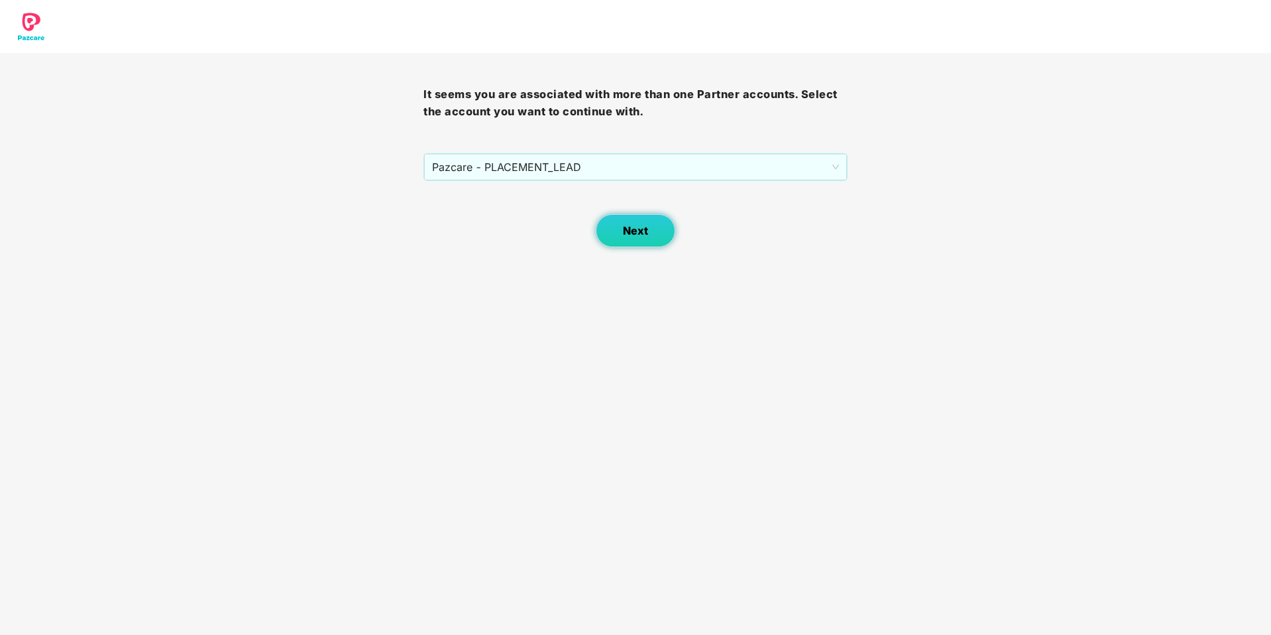
click at [631, 229] on span "Next" at bounding box center [635, 231] width 25 height 13
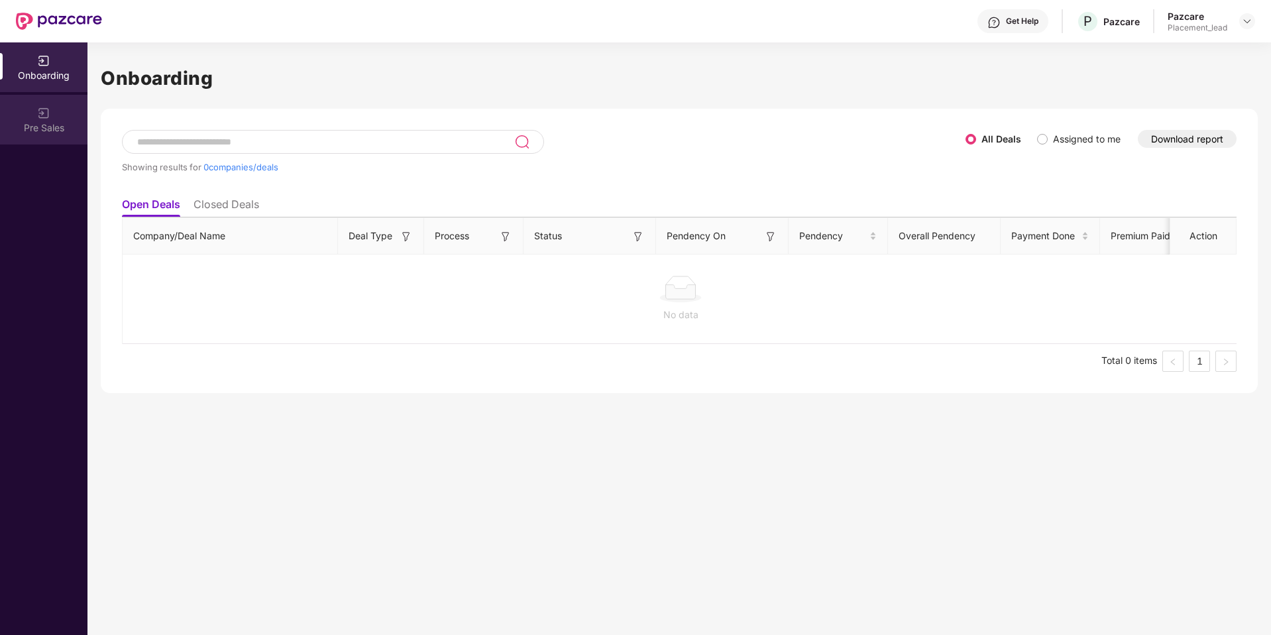
click at [58, 115] on div "Pre Sales" at bounding box center [43, 120] width 87 height 50
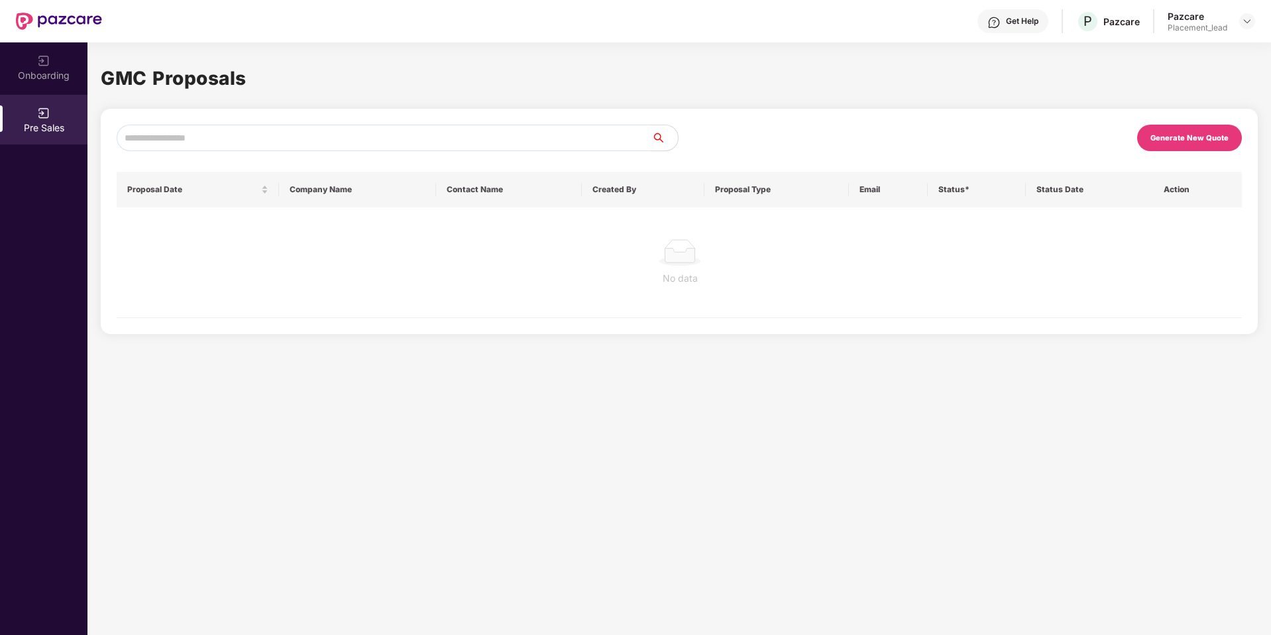
click at [1151, 136] on div "Generate New Quote" at bounding box center [1189, 138] width 105 height 26
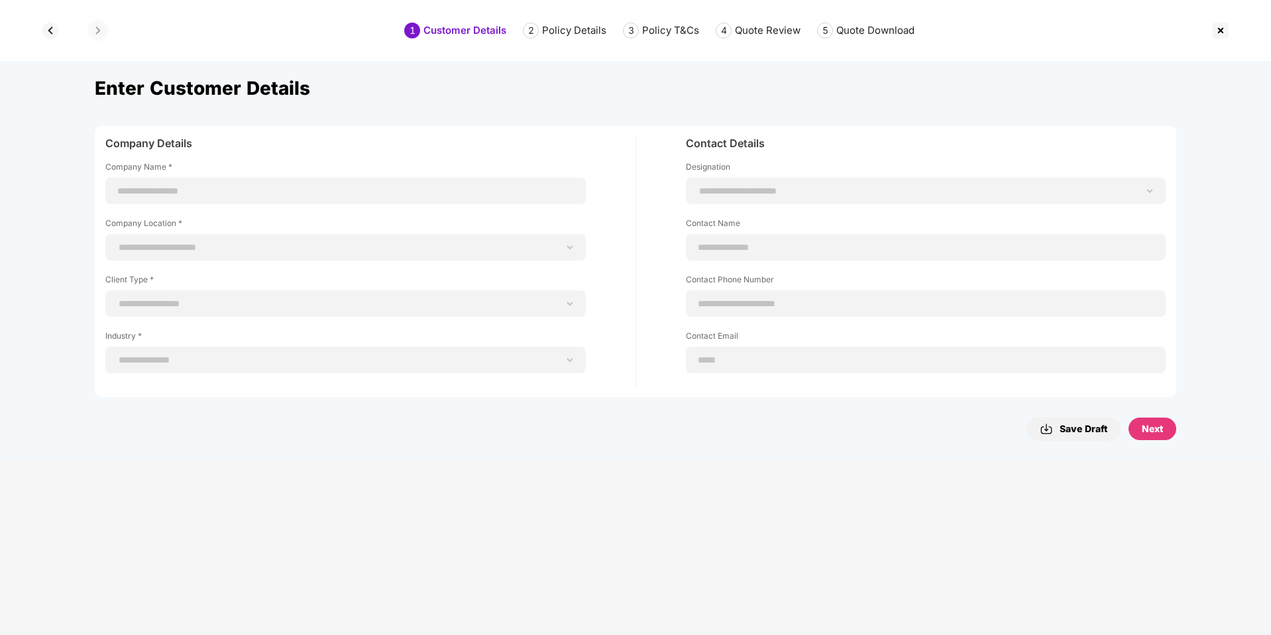
click at [1224, 35] on img at bounding box center [1220, 30] width 21 height 21
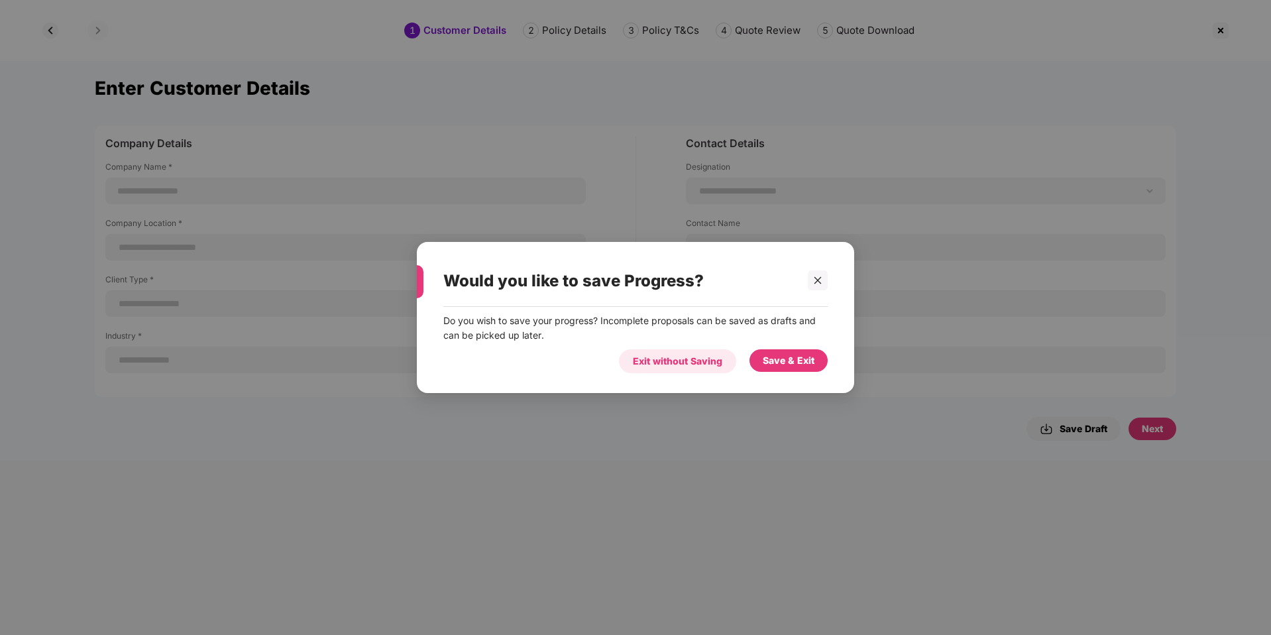
click at [729, 361] on div "Exit without Saving" at bounding box center [677, 361] width 117 height 24
